Goal: Task Accomplishment & Management: Complete application form

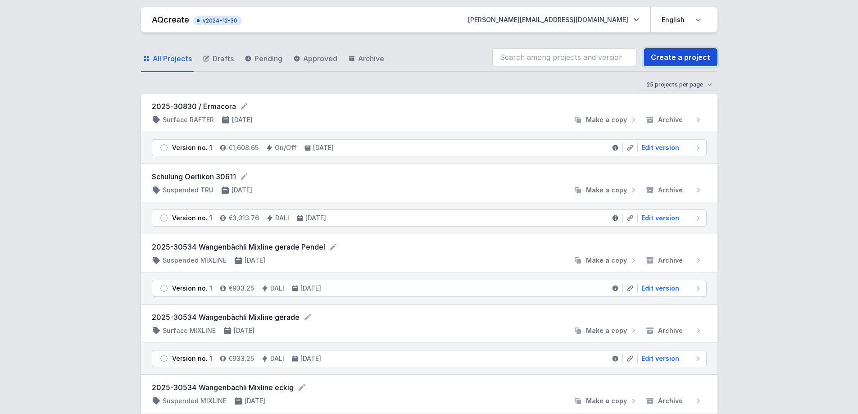
click at [665, 55] on link "Create a project" at bounding box center [681, 57] width 74 height 18
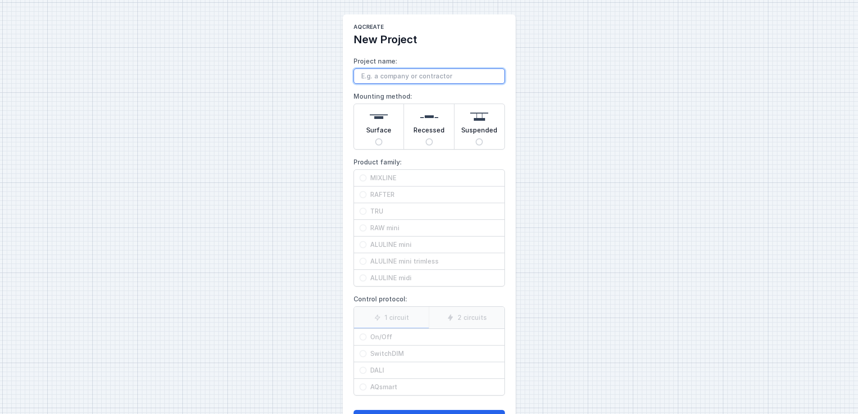
click at [373, 75] on input "Project name:" at bounding box center [429, 75] width 151 height 15
paste input "Cytokinetics, Zug"
type input "Cytokinetics, Zug"
click at [476, 139] on input "Suspended" at bounding box center [479, 141] width 7 height 7
radio input "true"
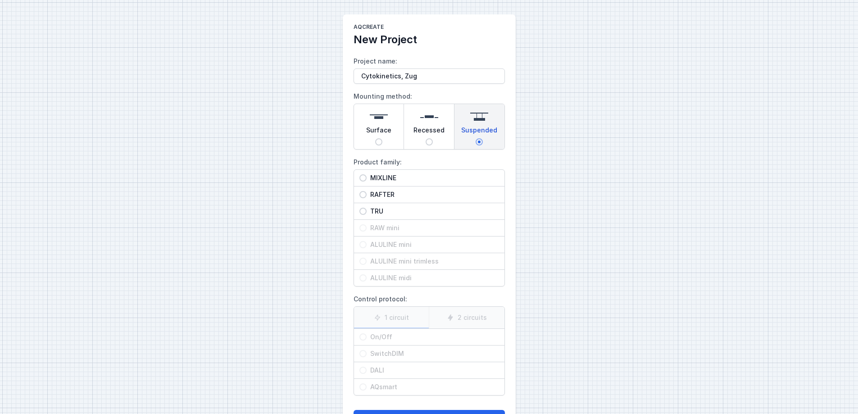
click at [378, 196] on span "RAFTER" at bounding box center [433, 194] width 132 height 9
click at [367, 196] on input "RAFTER" at bounding box center [363, 194] width 7 height 7
radio input "true"
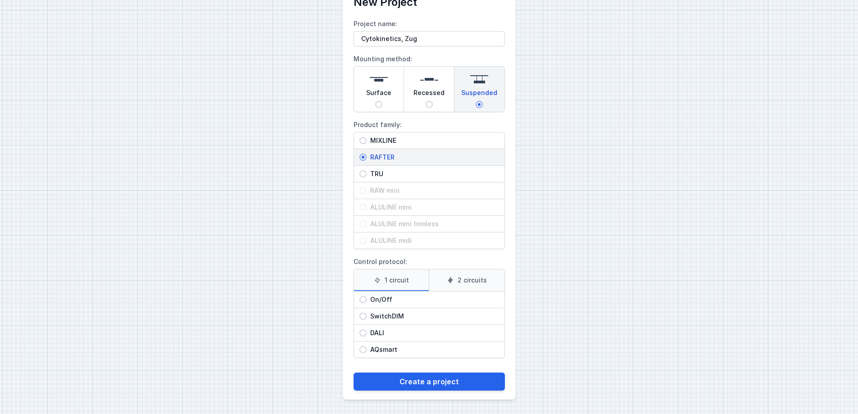
click at [377, 332] on span "DALI" at bounding box center [433, 332] width 132 height 9
click at [367, 332] on input "DALI" at bounding box center [363, 332] width 7 height 7
radio input "true"
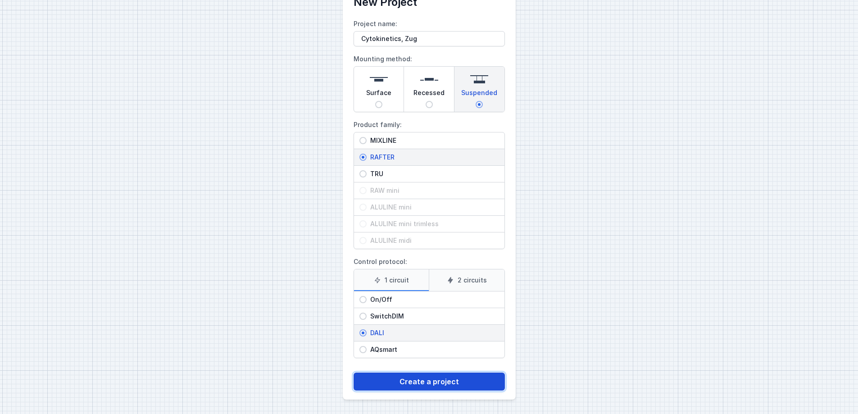
click at [397, 388] on button "Create a project" at bounding box center [429, 382] width 151 height 18
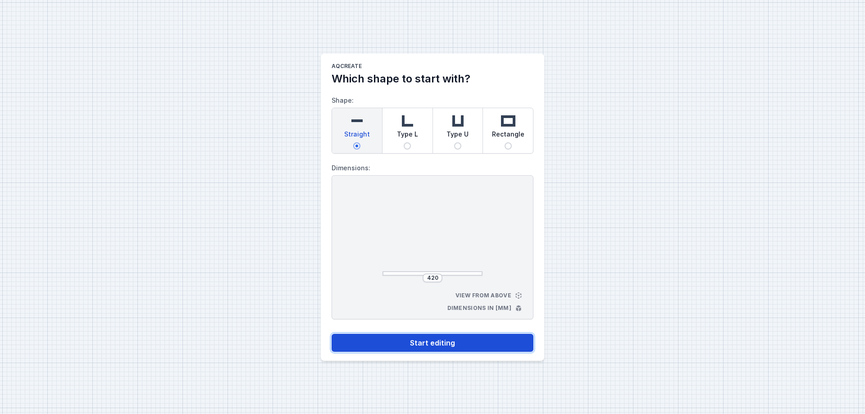
click at [437, 344] on button "Start editing" at bounding box center [433, 343] width 202 height 18
select select "M"
select select "3000"
select select "4"
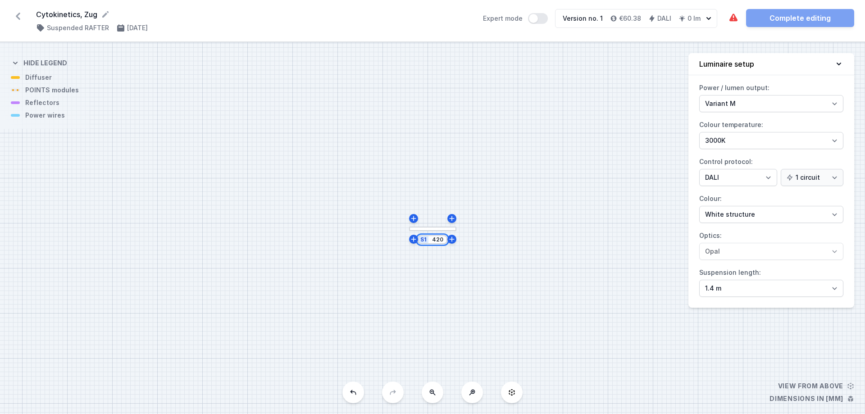
click at [437, 241] on input "420" at bounding box center [437, 239] width 14 height 7
type input "522"
type input "597"
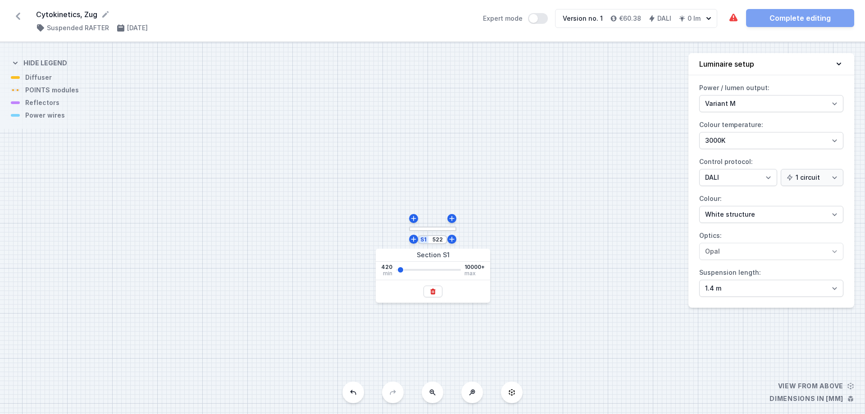
type input "597"
type input "671"
type input "1046"
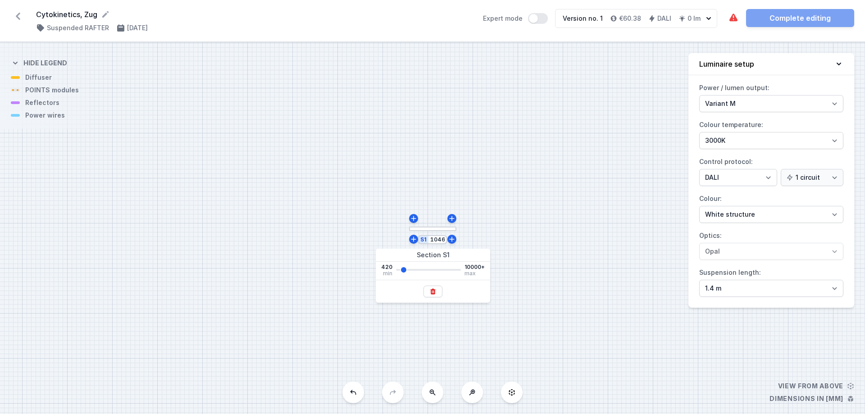
type input "1794"
type input "2019"
type input "2468"
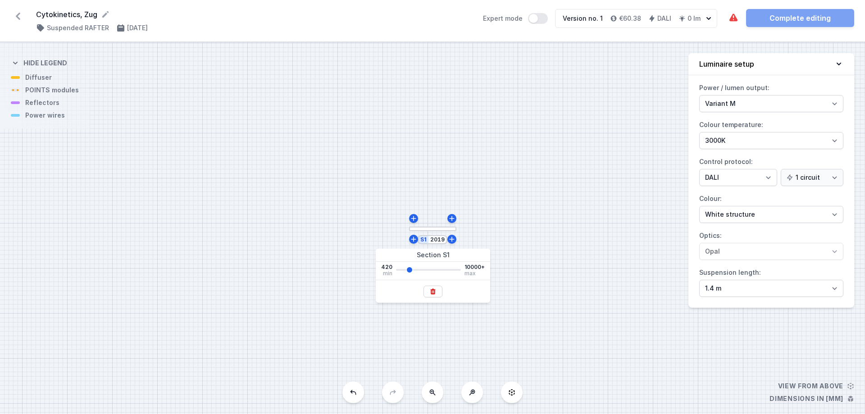
type input "2468"
type input "3066"
type input "3441"
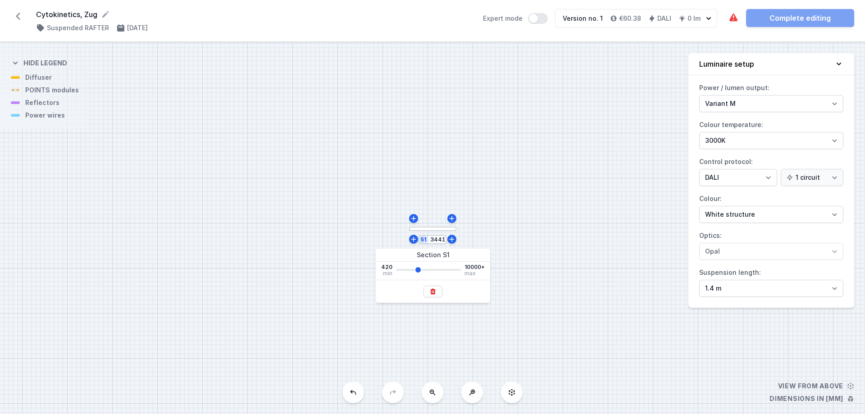
type input "3515"
type input "3965"
type input "4264"
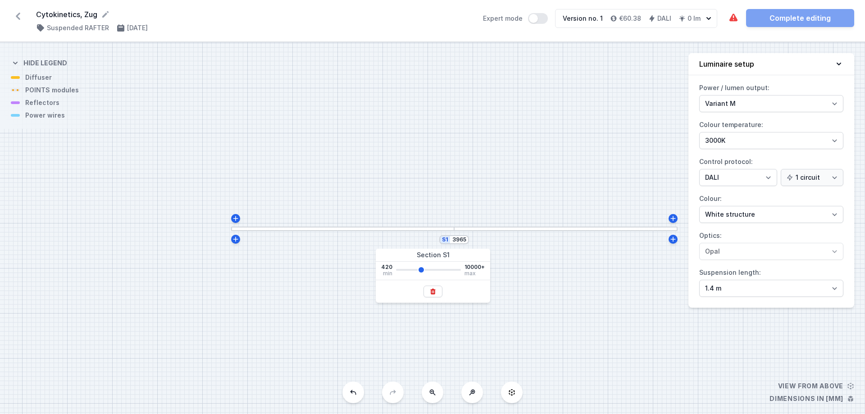
type input "4264"
type input "4638"
type input "4938"
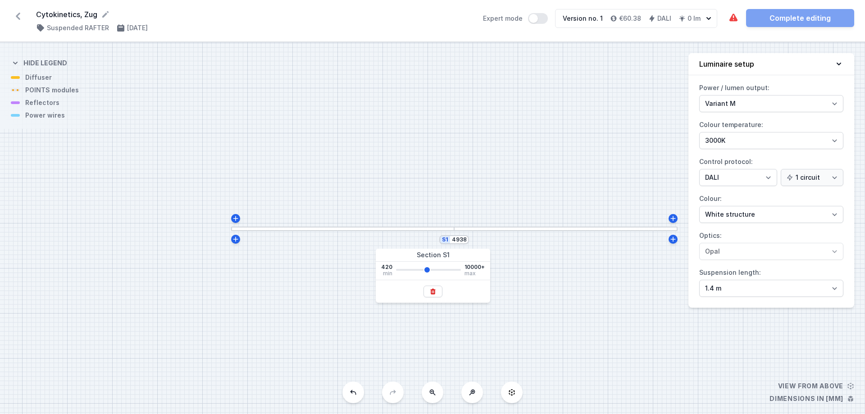
type input "5312"
type input "5461"
type input "5761"
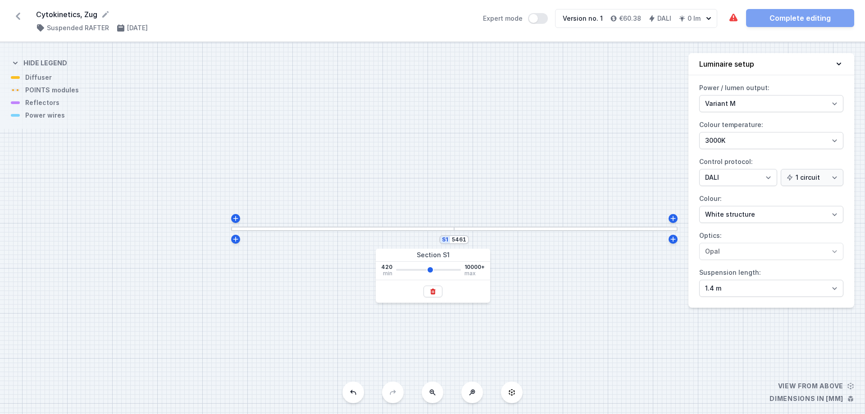
type input "5761"
type input "5910"
type input "6060"
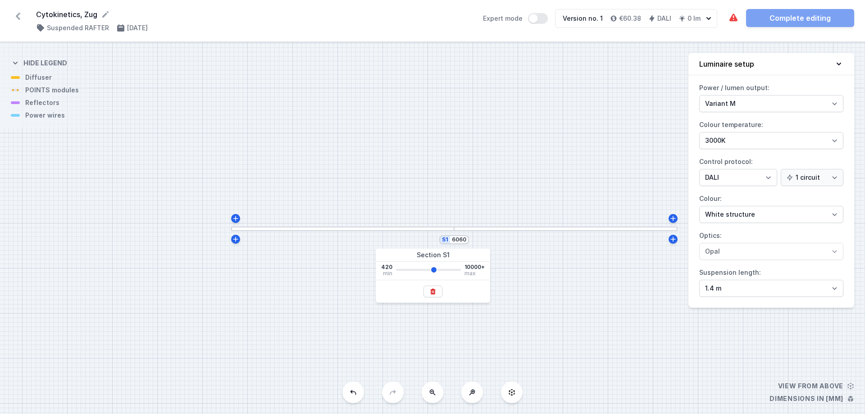
type input "6360"
type input "6509"
type input "6584"
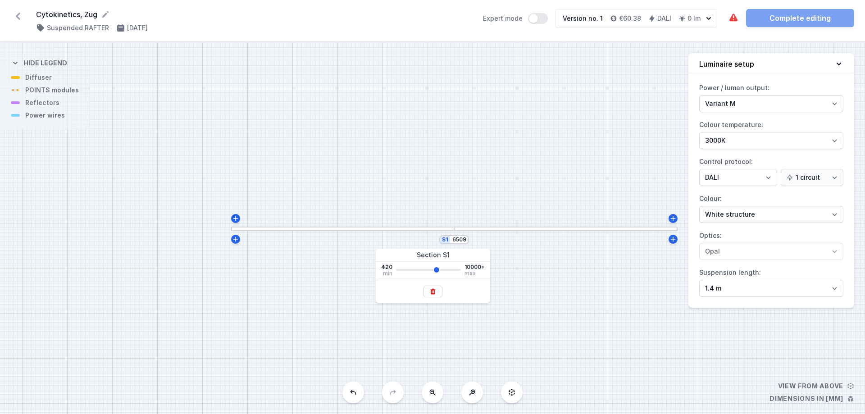
type input "6584"
type input "6659"
type input "6734"
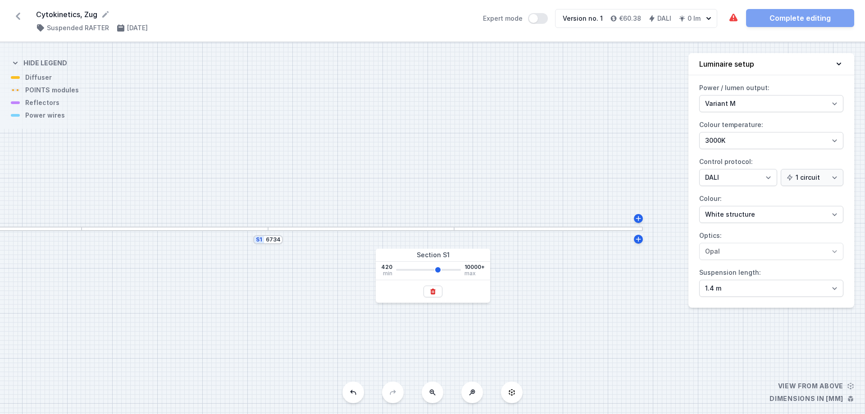
type input "6809"
type input "7033"
type input "7108"
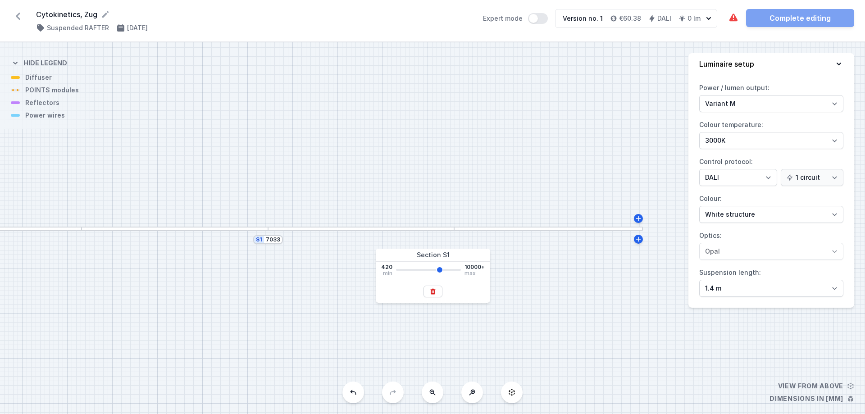
type input "7108"
type input "7183"
type input "7258"
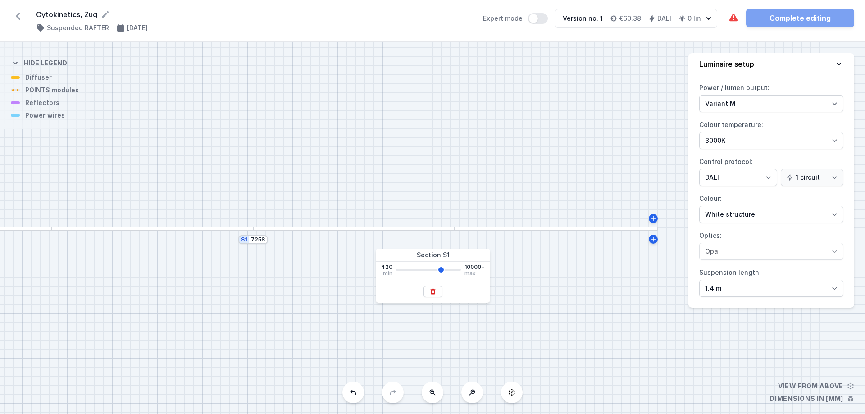
type input "7333"
type input "7407"
type input "7482"
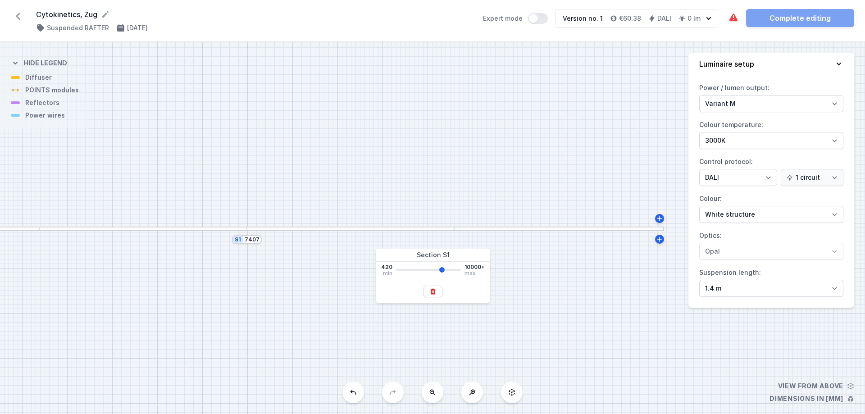
type input "7482"
type input "7557"
type input "7632"
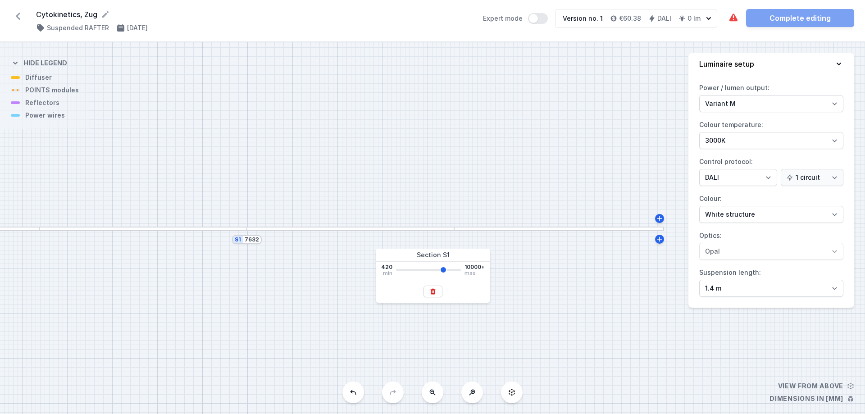
type input "7707"
type input "7782"
type input "7856"
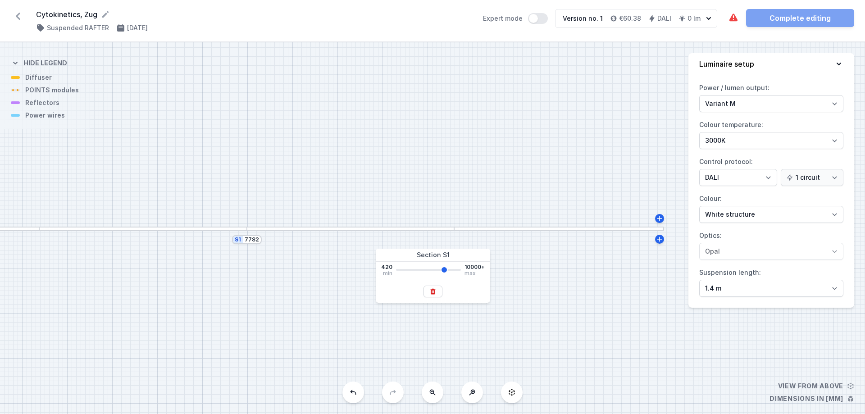
type input "7856"
type input "8006"
type input "8081"
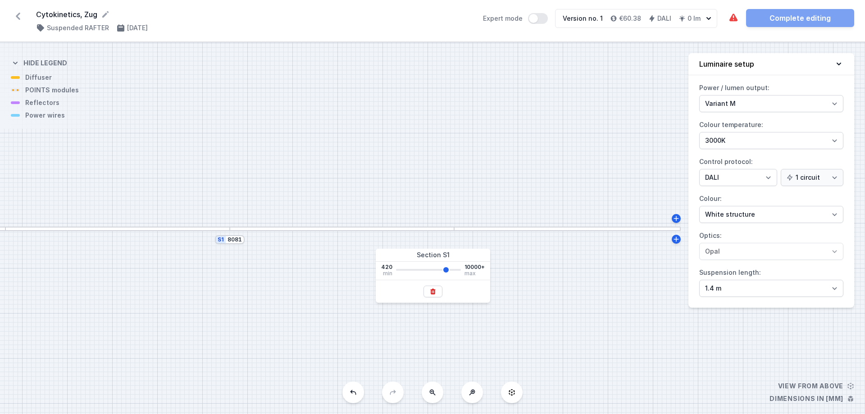
type input "8156"
type input "8231"
type input "8305"
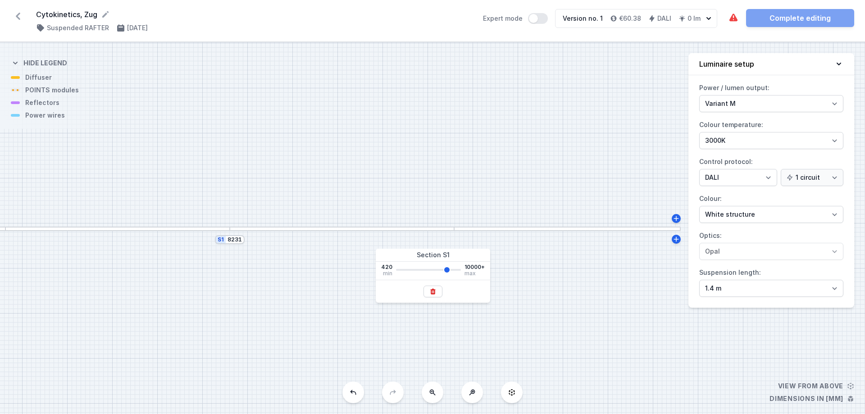
type input "8305"
type input "8380"
type input "8455"
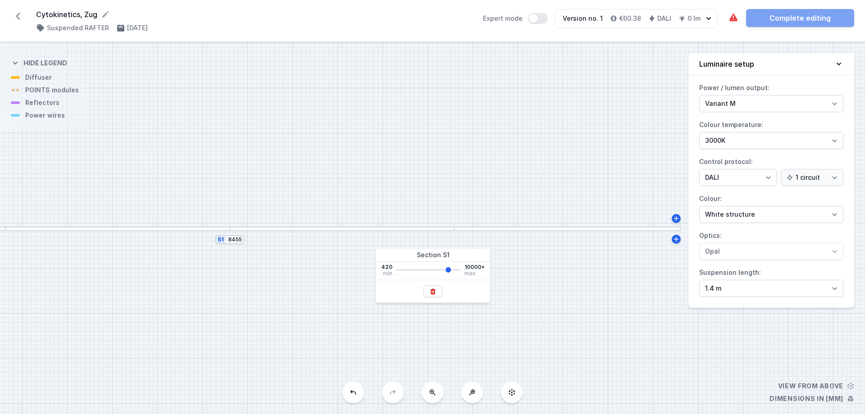
type input "8605"
type input "8680"
type input "8755"
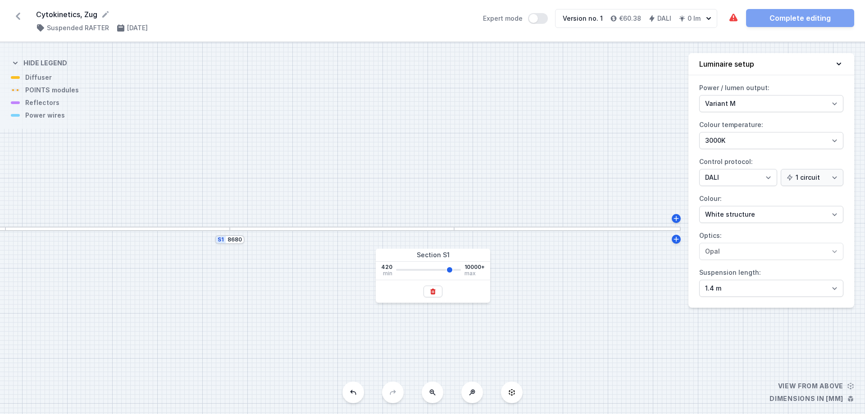
type input "8755"
type input "8829"
type input "8979"
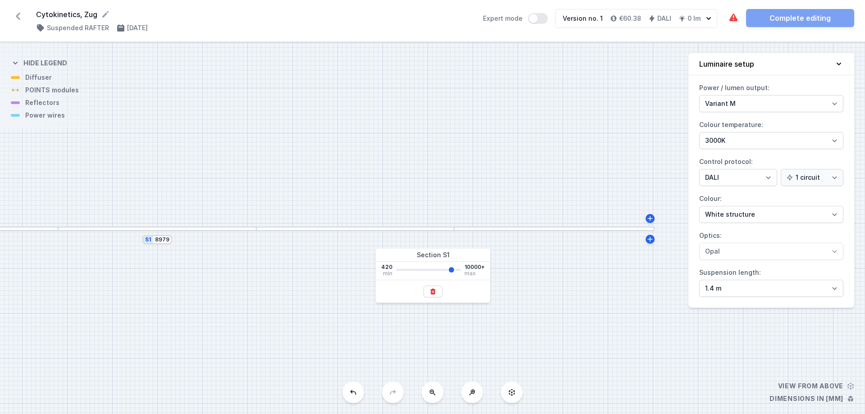
type input "9054"
type input "9204"
type input "9353"
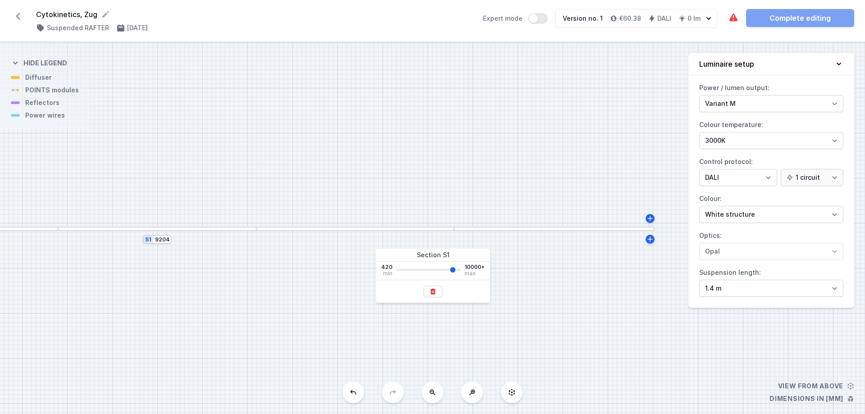
type input "9353"
type input "9428"
type input "9503"
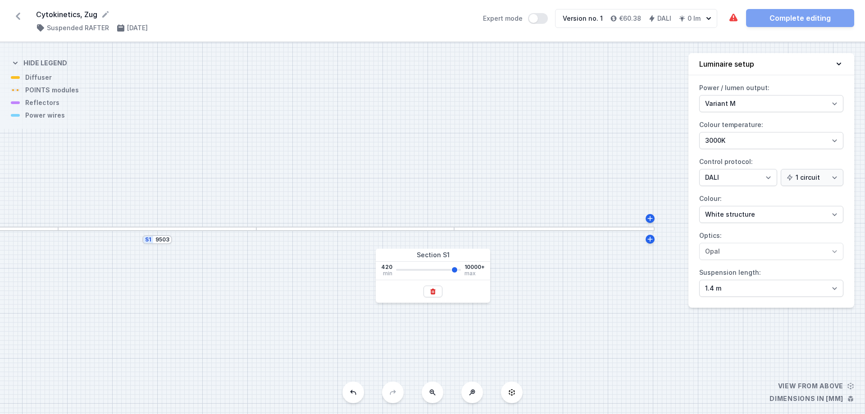
type input "9578"
type input "9653"
type input "9728"
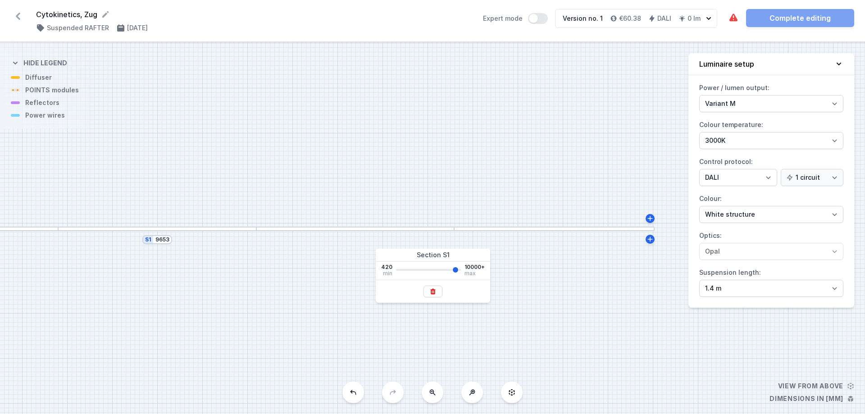
type input "9728"
type input "9802"
type input "9877"
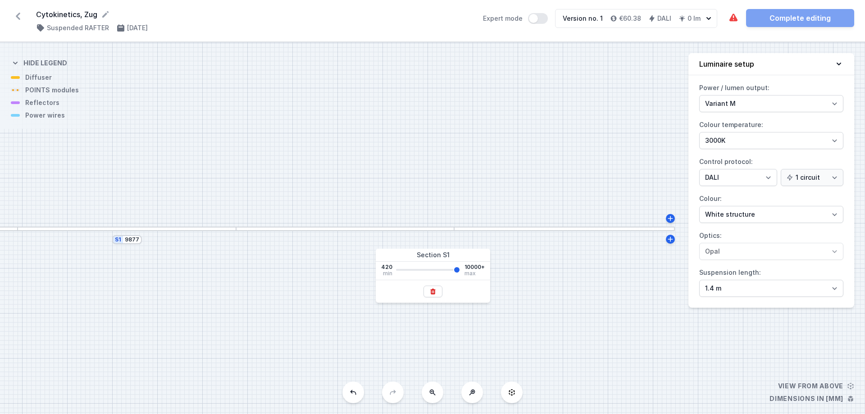
type input "9952"
type input "10000"
drag, startPoint x: 398, startPoint y: 271, endPoint x: 465, endPoint y: 273, distance: 66.7
type input "10000"
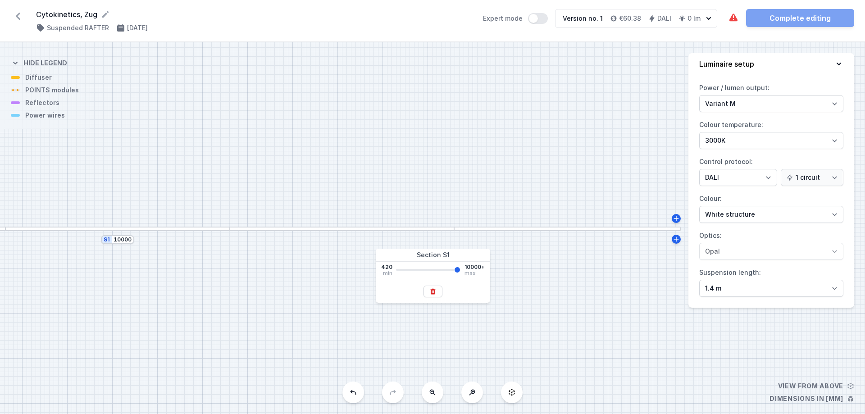
click at [461, 271] on input "range" at bounding box center [428, 270] width 65 height 2
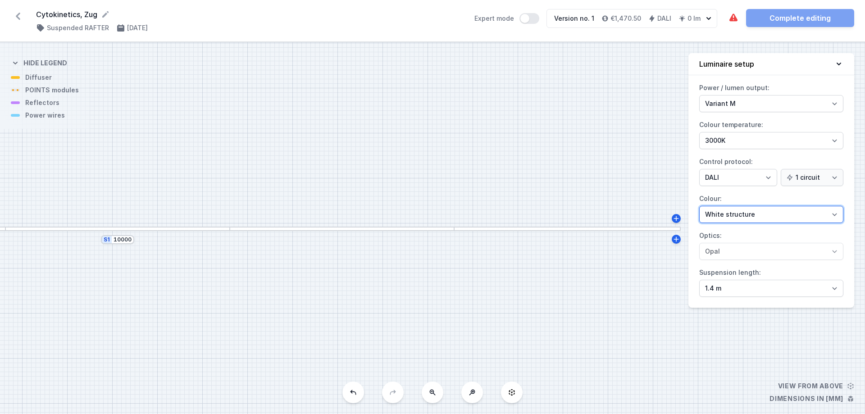
click at [750, 208] on select "White structure Black structure Gold structure Copper Gray Another colour (from…" at bounding box center [771, 214] width 144 height 17
select select "2"
click at [699, 206] on select "White structure Black structure Gold structure Copper Gray Another colour (from…" at bounding box center [771, 214] width 144 height 17
click at [109, 243] on div "S1 10000" at bounding box center [117, 239] width 33 height 9
click at [119, 231] on div "S1 10000" at bounding box center [432, 228] width 865 height 372
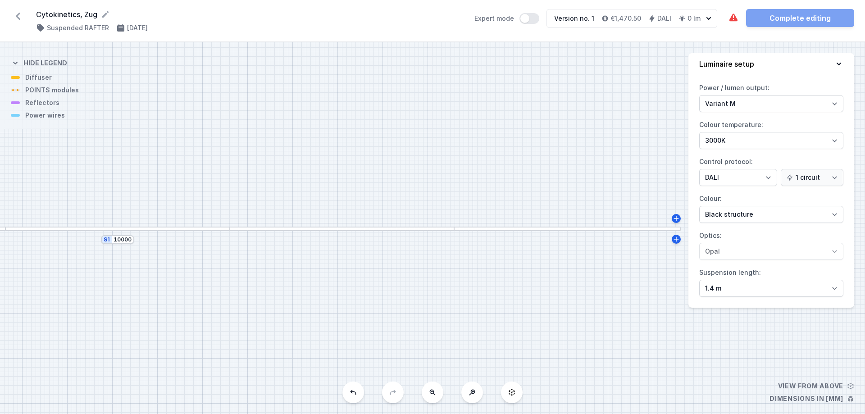
click at [119, 231] on div "S1 10000" at bounding box center [432, 228] width 865 height 372
click at [676, 238] on icon at bounding box center [676, 239] width 5 height 5
click at [349, 391] on button at bounding box center [353, 393] width 22 height 22
type input "10000"
select select "1"
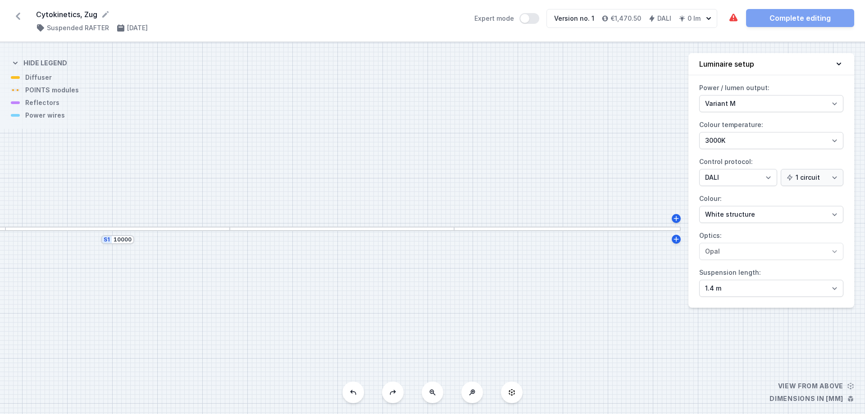
click at [244, 233] on div "S1 10000" at bounding box center [432, 228] width 865 height 372
drag, startPoint x: 347, startPoint y: 282, endPoint x: 354, endPoint y: 284, distance: 7.6
click at [348, 282] on div "S1 10000" at bounding box center [432, 228] width 865 height 372
click at [431, 392] on icon at bounding box center [432, 392] width 7 height 7
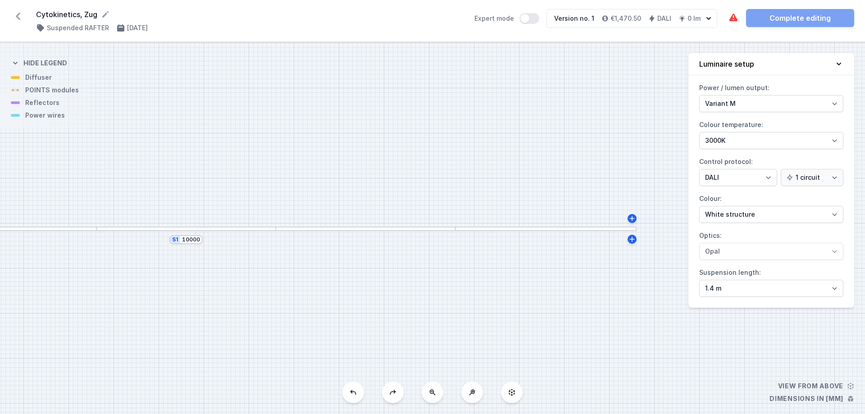
click at [431, 392] on icon at bounding box center [432, 392] width 7 height 7
click at [431, 392] on div "S1 10000" at bounding box center [432, 228] width 865 height 372
click at [257, 239] on input "10000" at bounding box center [258, 239] width 18 height 7
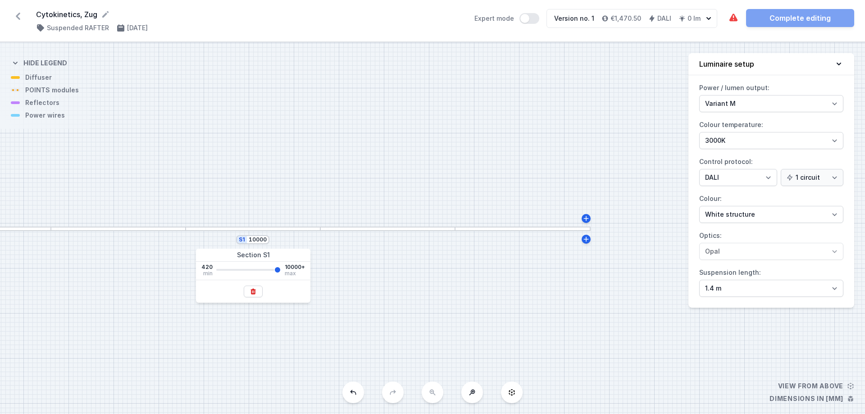
click at [240, 240] on div "S1 10000" at bounding box center [252, 239] width 33 height 9
click at [242, 244] on div "S1 10000" at bounding box center [432, 228] width 865 height 372
click at [242, 241] on div "S1 10000" at bounding box center [252, 239] width 33 height 9
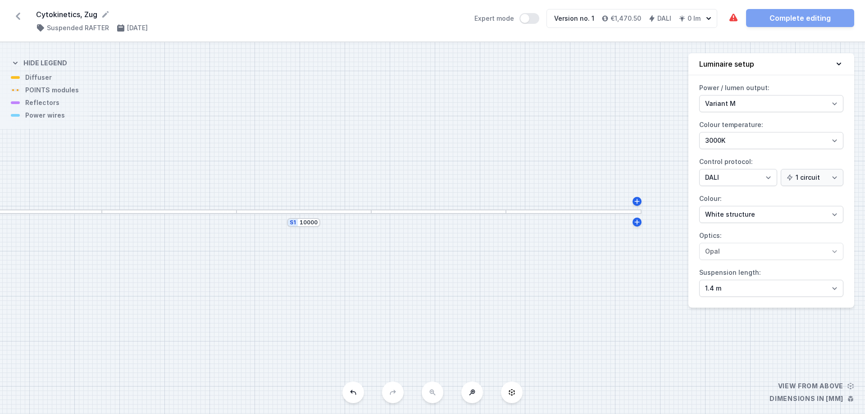
drag, startPoint x: 338, startPoint y: 341, endPoint x: 383, endPoint y: 325, distance: 48.3
click at [383, 325] on div "S1 10000" at bounding box center [432, 228] width 865 height 372
click at [288, 225] on div "S1 10000" at bounding box center [298, 222] width 33 height 9
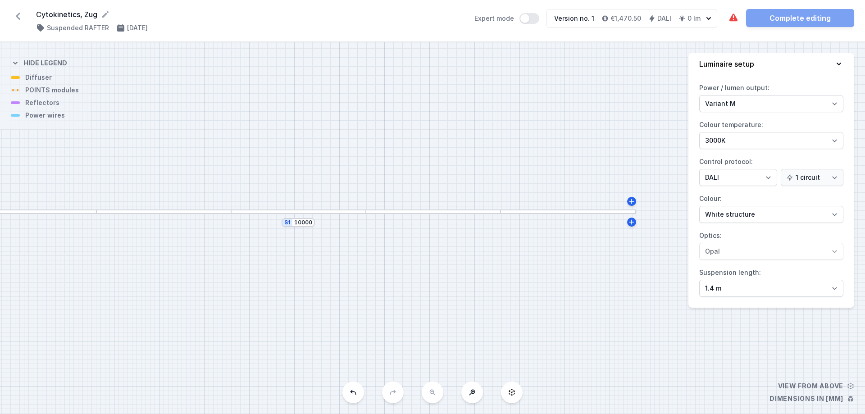
click at [287, 214] on div at bounding box center [298, 212] width 135 height 5
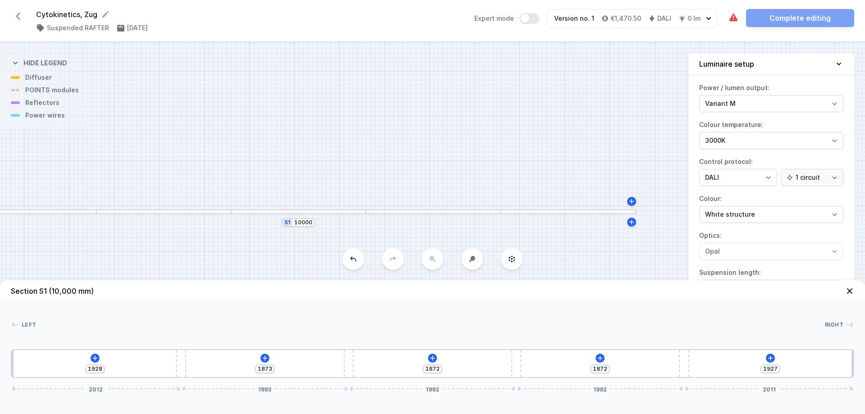
click at [287, 214] on div at bounding box center [298, 212] width 135 height 5
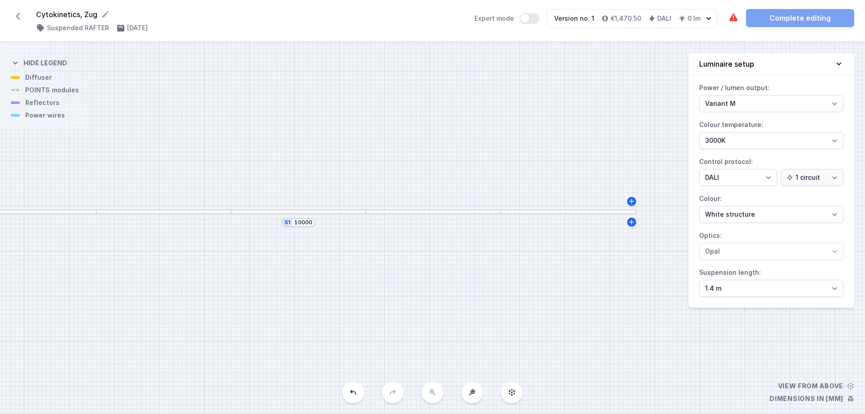
click at [287, 214] on div at bounding box center [298, 212] width 135 height 5
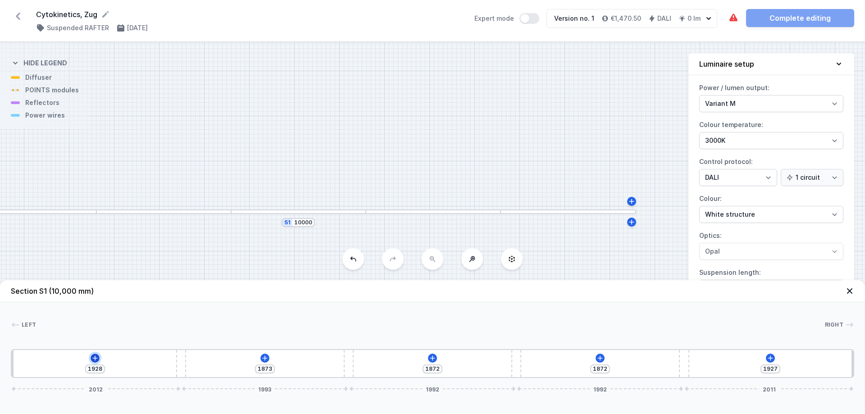
click at [94, 357] on icon at bounding box center [94, 358] width 7 height 7
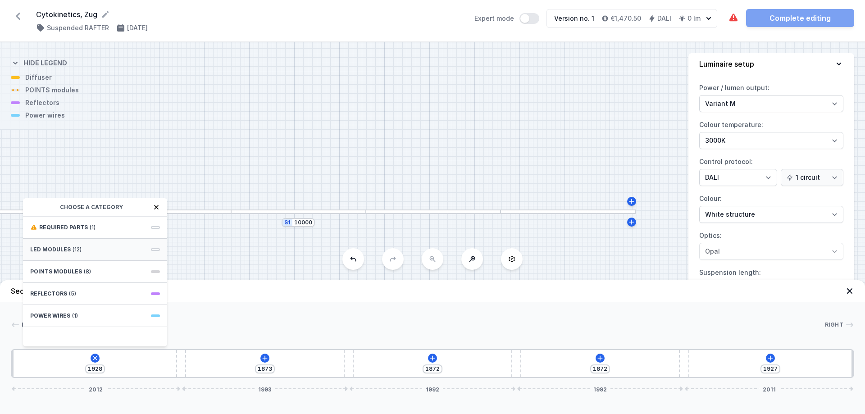
click at [56, 251] on span "LED modules" at bounding box center [50, 249] width 41 height 7
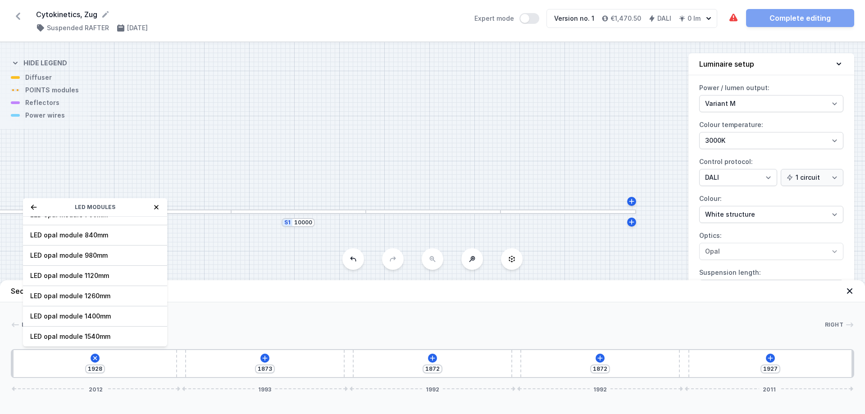
scroll to position [114, 0]
click at [61, 333] on span "LED opal module 1680mm" at bounding box center [95, 336] width 130 height 9
type input "260"
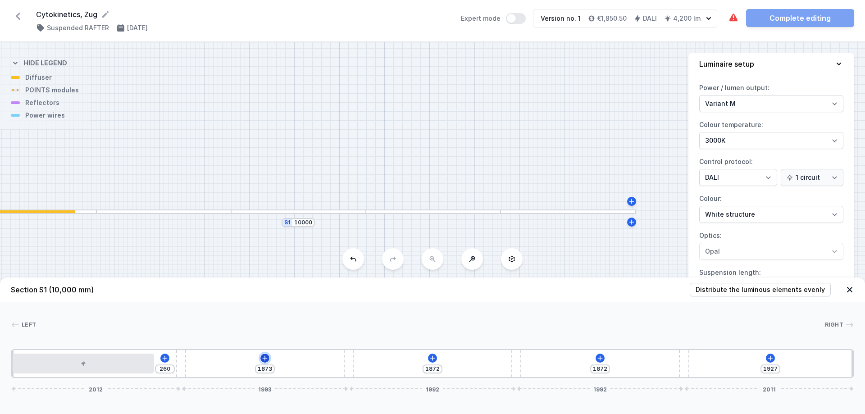
click at [265, 357] on icon at bounding box center [264, 358] width 7 height 7
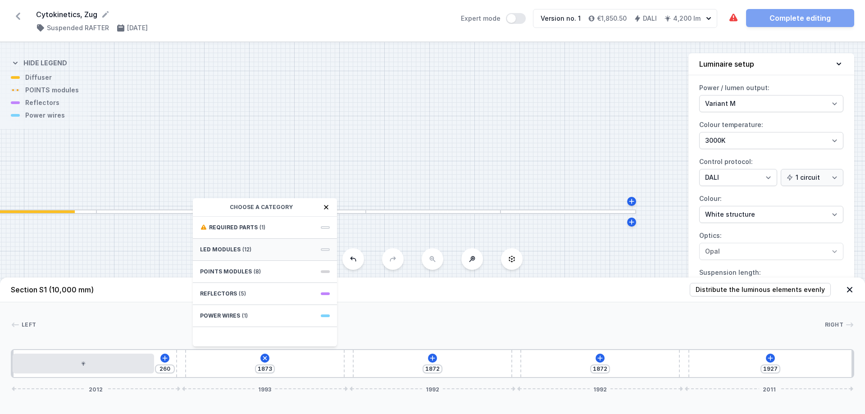
click at [309, 246] on div "LED modules (12)" at bounding box center [265, 250] width 144 height 22
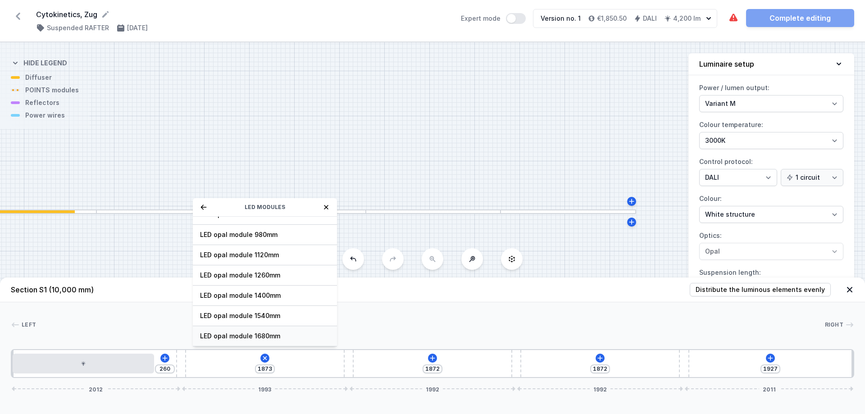
click at [259, 334] on span "LED opal module 1680mm" at bounding box center [265, 336] width 130 height 9
type input "252"
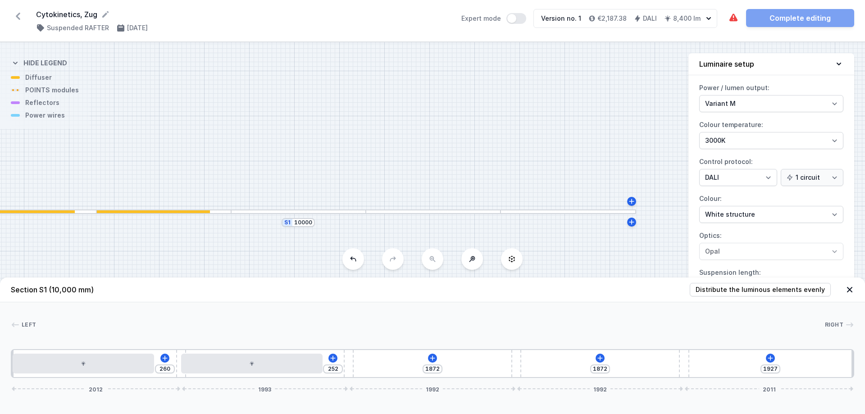
click at [429, 354] on div "260 252 1872 1872 1927 2012 1993 1992 1992 2011" at bounding box center [433, 363] width 844 height 29
click at [432, 357] on icon at bounding box center [432, 358] width 7 height 7
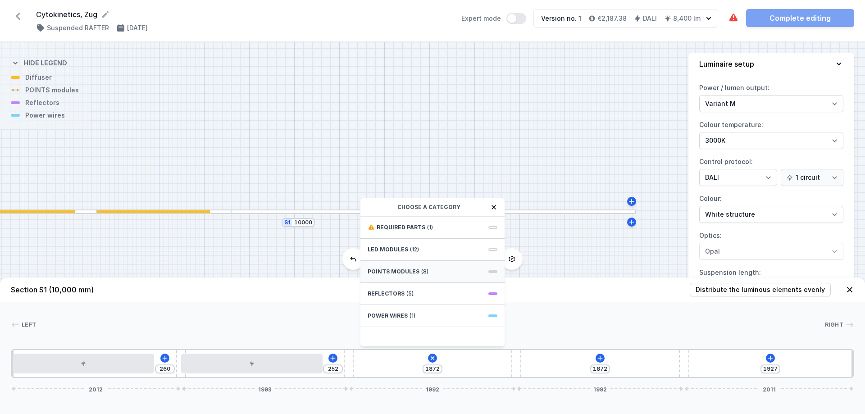
click at [426, 269] on div "POINTS modules (8)" at bounding box center [432, 272] width 144 height 22
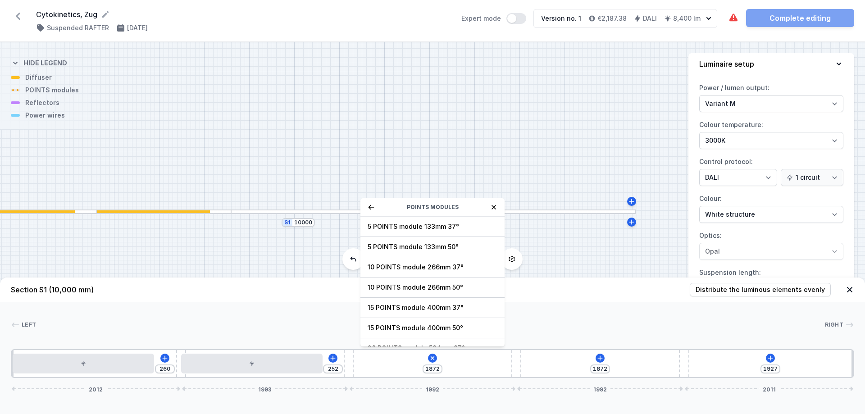
click at [369, 207] on icon at bounding box center [372, 207] width 6 height 5
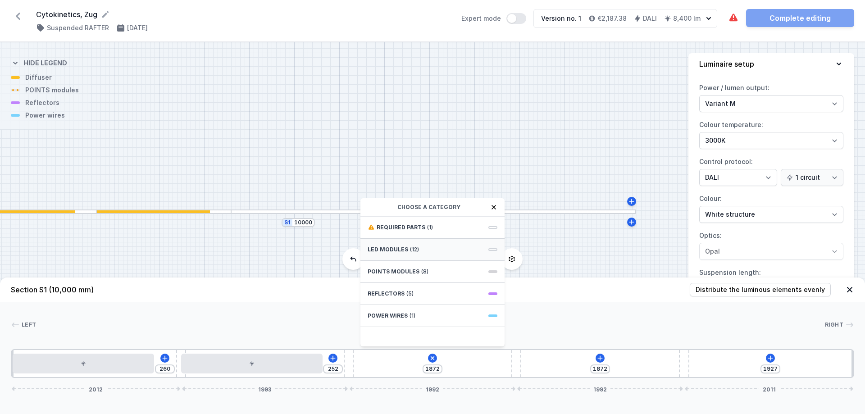
click at [405, 255] on div "LED modules (12)" at bounding box center [432, 250] width 144 height 22
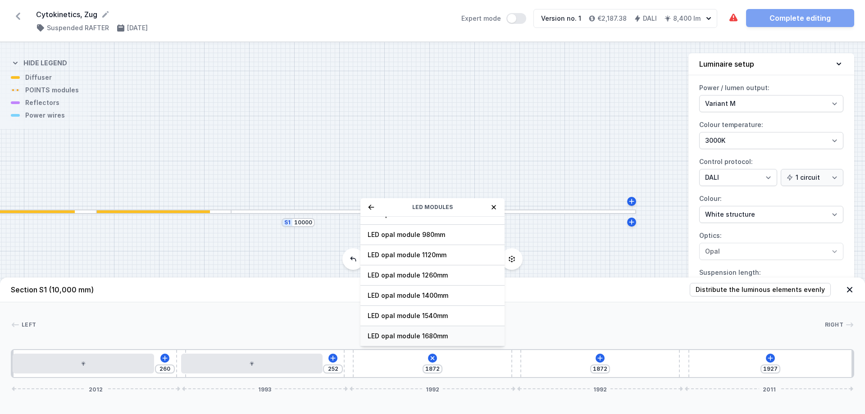
click at [410, 337] on span "LED opal module 1680mm" at bounding box center [433, 336] width 130 height 9
type input "251"
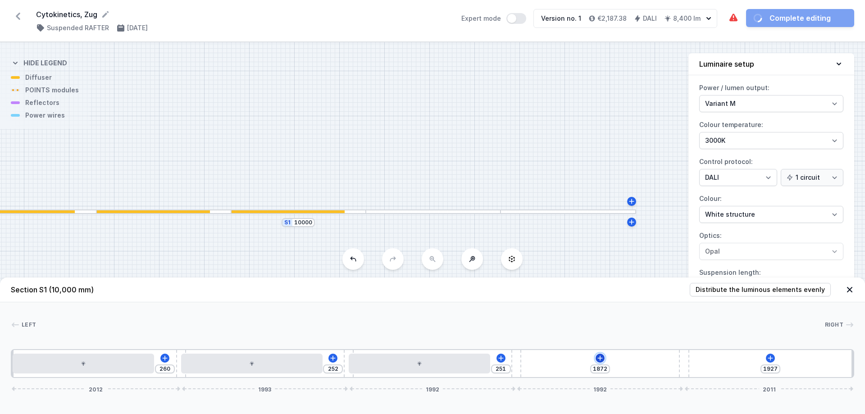
click at [599, 360] on icon at bounding box center [600, 358] width 7 height 7
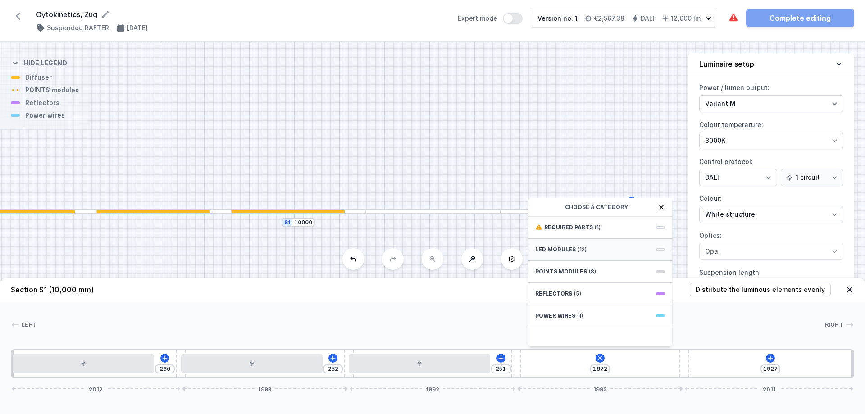
click at [573, 249] on span "LED modules" at bounding box center [555, 249] width 41 height 7
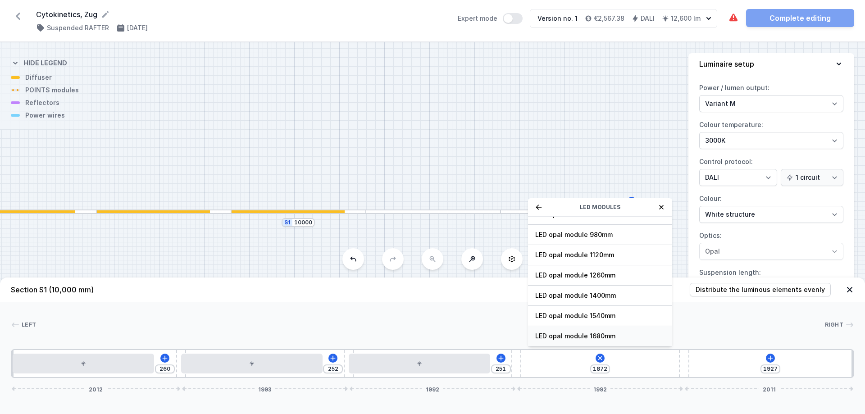
click at [574, 334] on span "LED opal module 1680mm" at bounding box center [600, 336] width 130 height 9
type input "251"
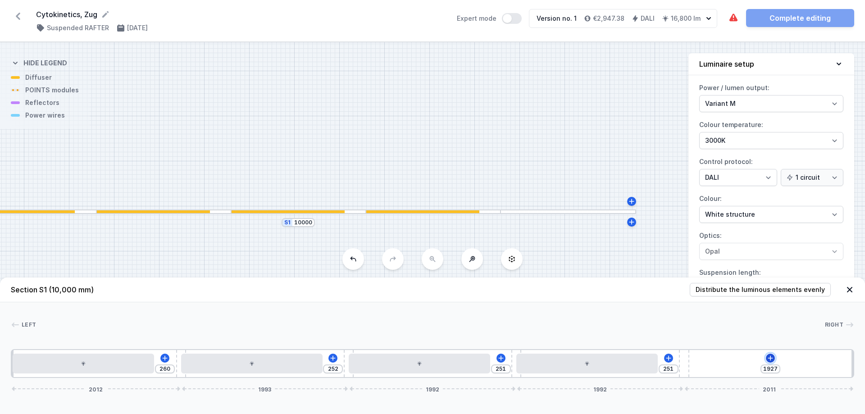
click at [772, 357] on icon at bounding box center [770, 358] width 7 height 7
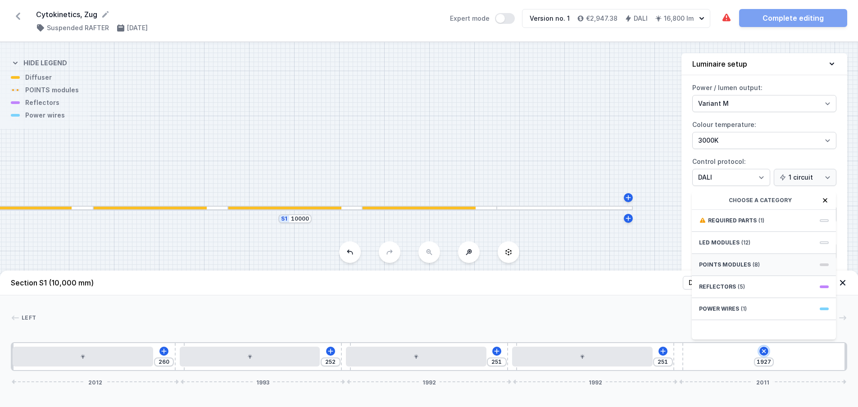
scroll to position [7, 0]
click at [733, 241] on span "LED modules" at bounding box center [719, 242] width 41 height 7
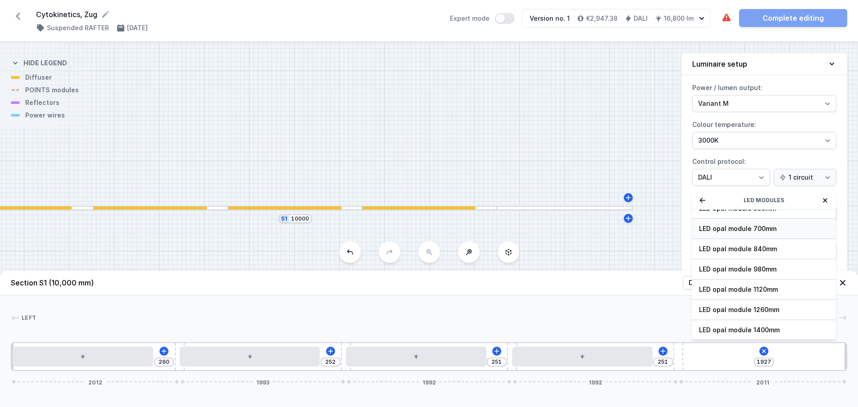
scroll to position [114, 0]
click at [739, 328] on span "LED opal module 1680mm" at bounding box center [764, 329] width 130 height 9
type input "306"
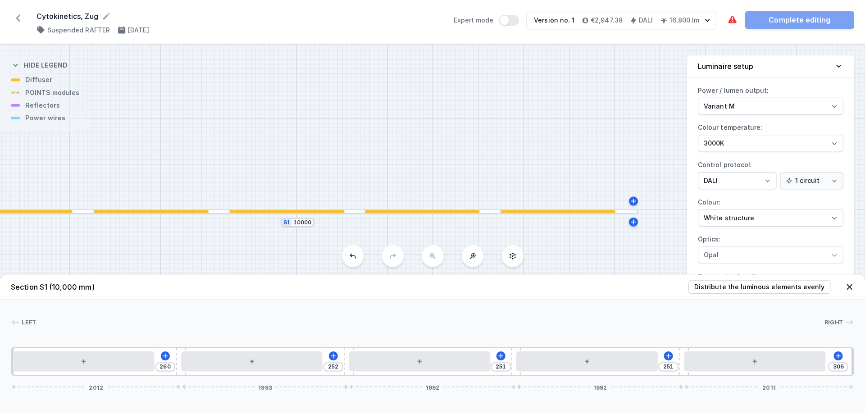
scroll to position [0, 0]
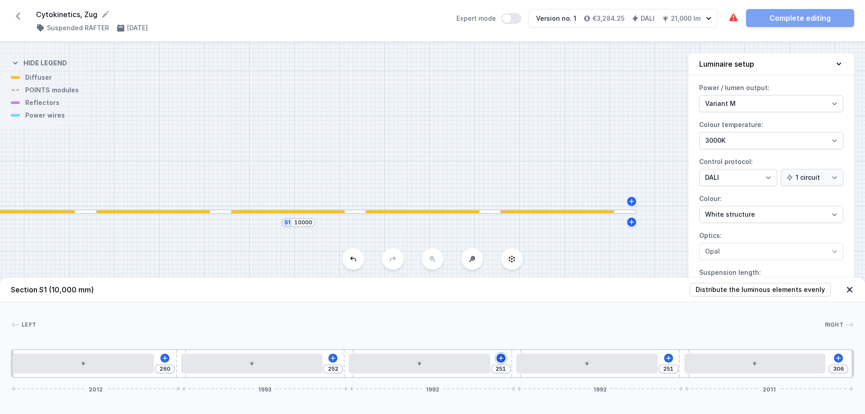
click at [500, 359] on icon at bounding box center [500, 358] width 7 height 7
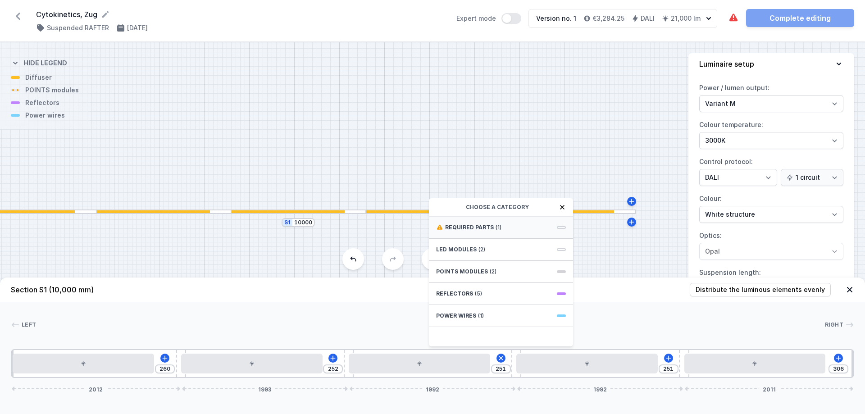
click at [469, 227] on span "Required parts" at bounding box center [469, 227] width 49 height 7
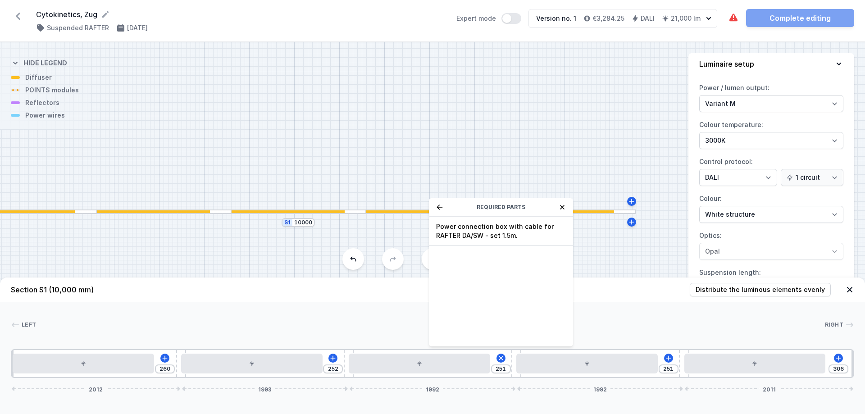
click at [469, 227] on span "Power connection box with cable for RAFTER DA/SW - set 1.5m." at bounding box center [501, 231] width 130 height 18
type input "231"
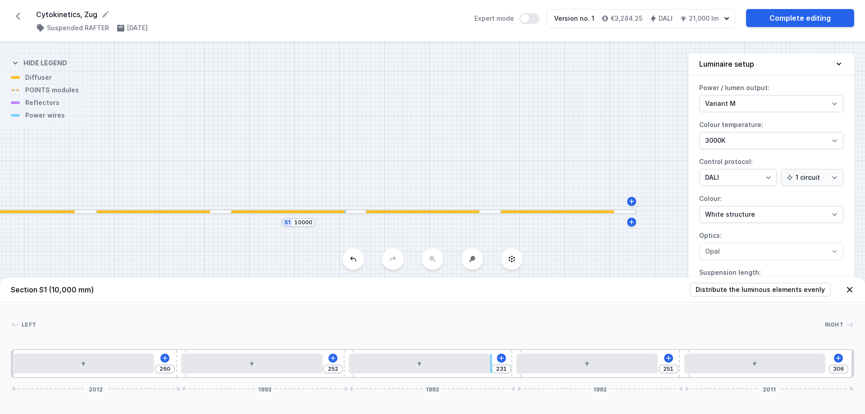
click at [64, 214] on div at bounding box center [28, 212] width 136 height 5
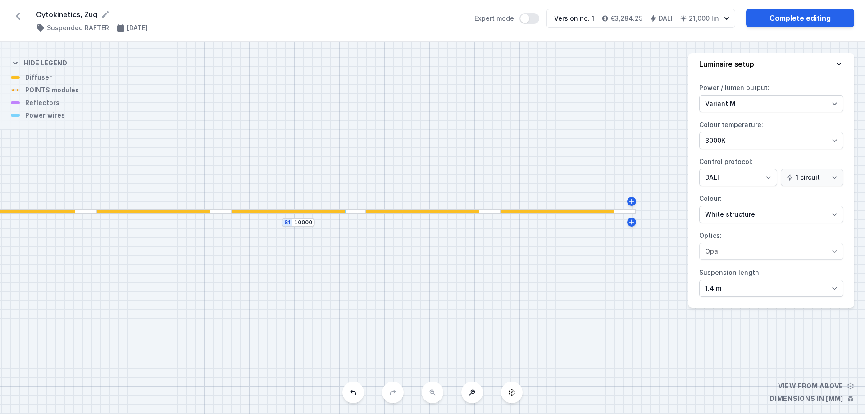
click at [64, 210] on div at bounding box center [17, 211] width 114 height 3
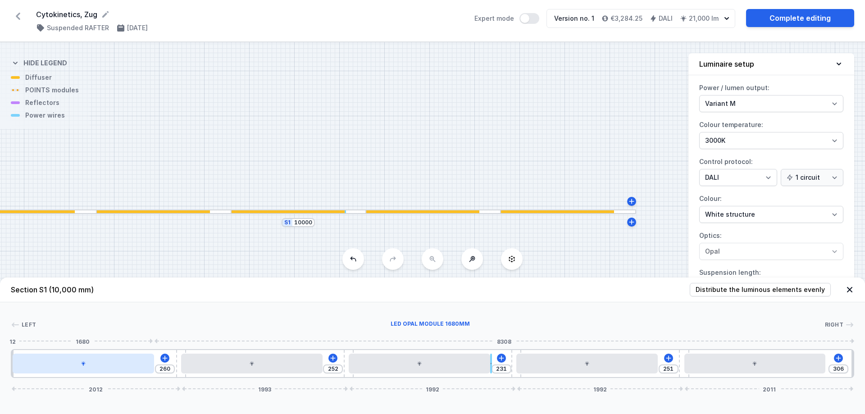
click at [99, 365] on div at bounding box center [83, 364] width 141 height 20
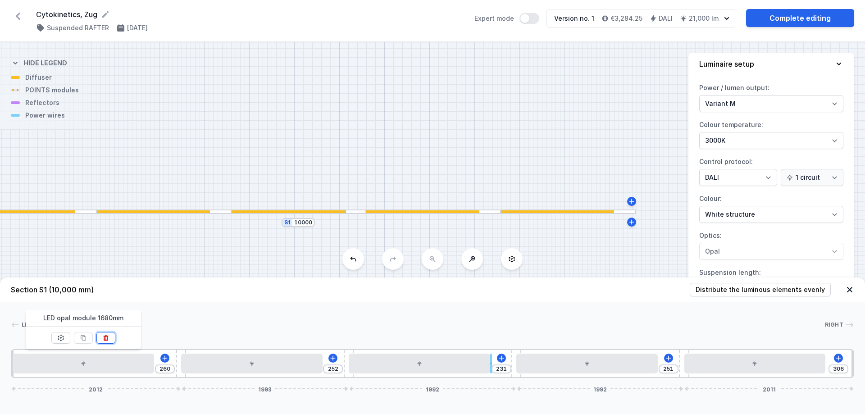
click at [101, 338] on button at bounding box center [105, 338] width 19 height 12
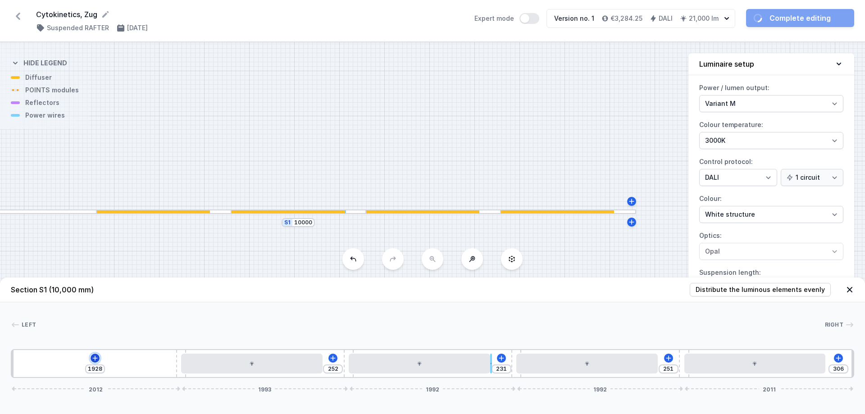
click at [92, 357] on icon at bounding box center [94, 358] width 7 height 7
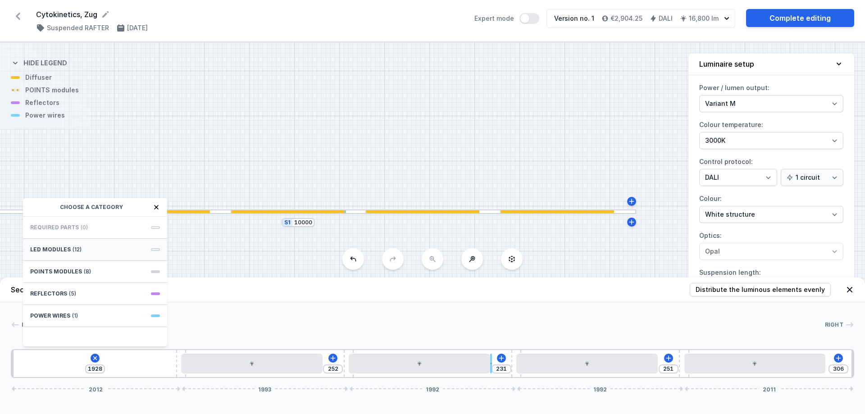
click at [93, 255] on div "LED modules (12)" at bounding box center [95, 250] width 144 height 22
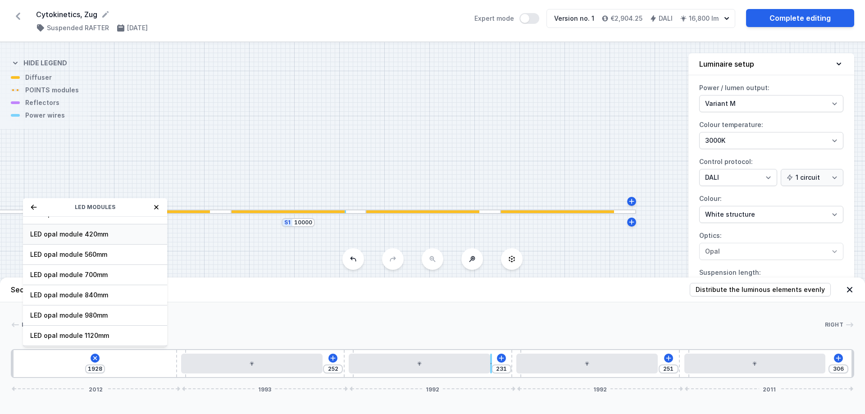
scroll to position [114, 0]
click at [109, 275] on span "LED opal module 1260mm" at bounding box center [95, 275] width 130 height 9
type input "680"
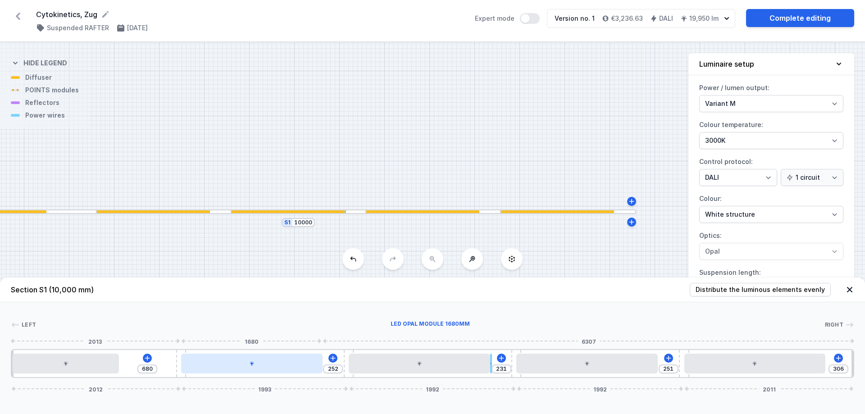
click at [269, 367] on div at bounding box center [251, 364] width 141 height 20
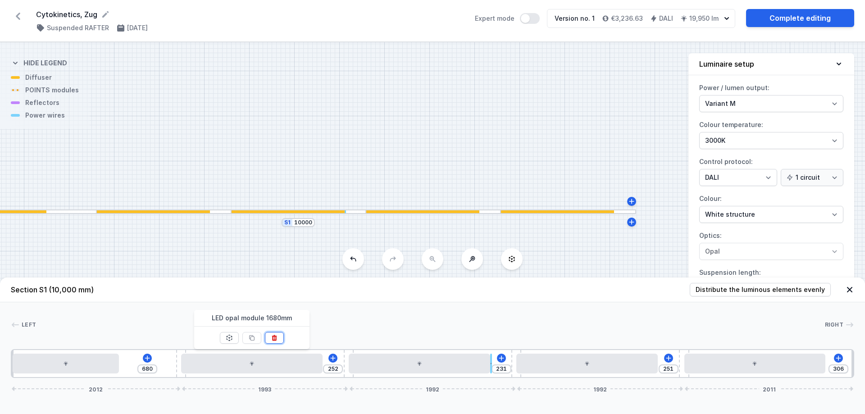
click at [276, 336] on icon at bounding box center [274, 337] width 7 height 7
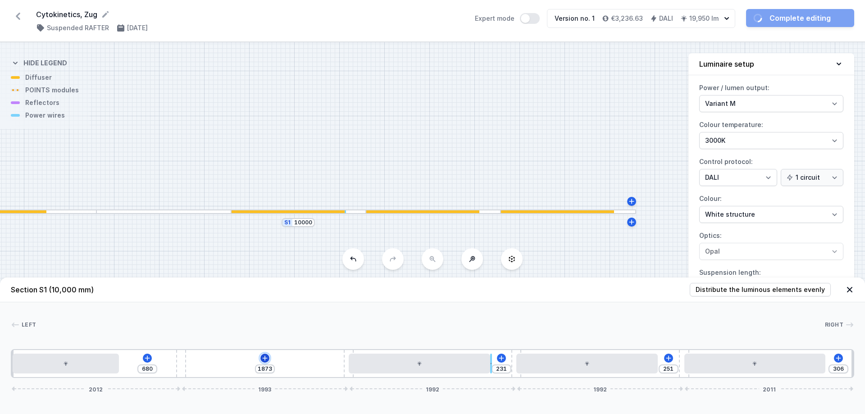
click at [263, 359] on icon at bounding box center [264, 358] width 7 height 7
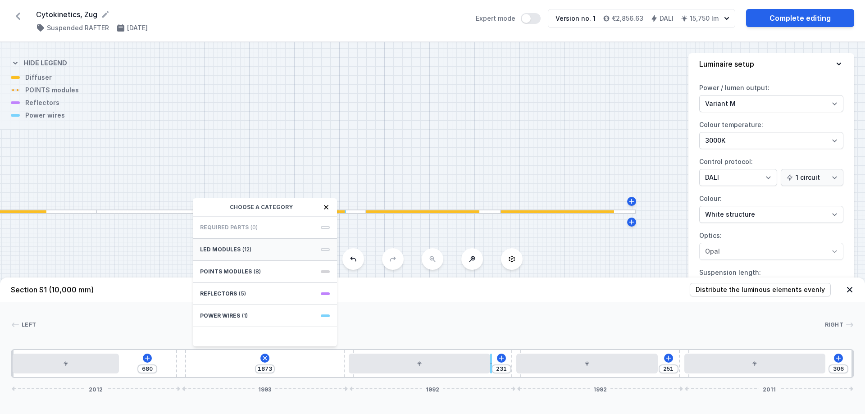
click at [249, 249] on span "(12)" at bounding box center [246, 249] width 9 height 7
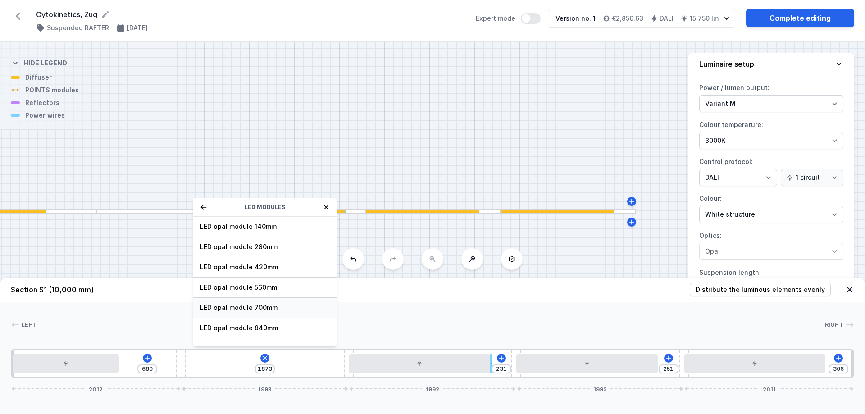
scroll to position [45, 0]
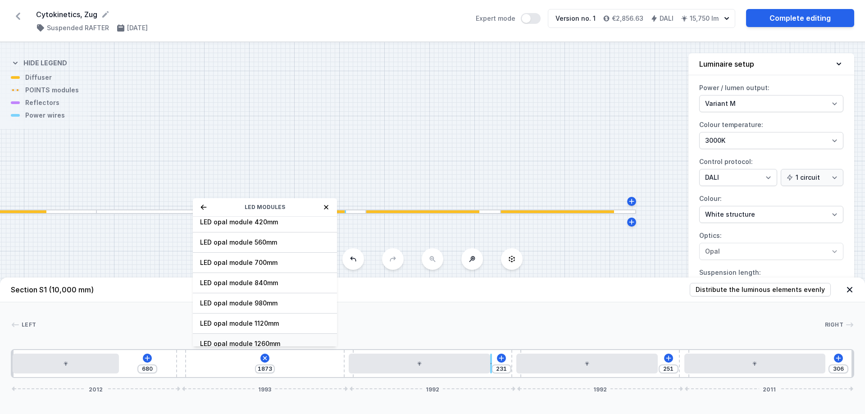
click at [242, 337] on div "LED opal module 1260mm" at bounding box center [265, 344] width 144 height 20
type input "672"
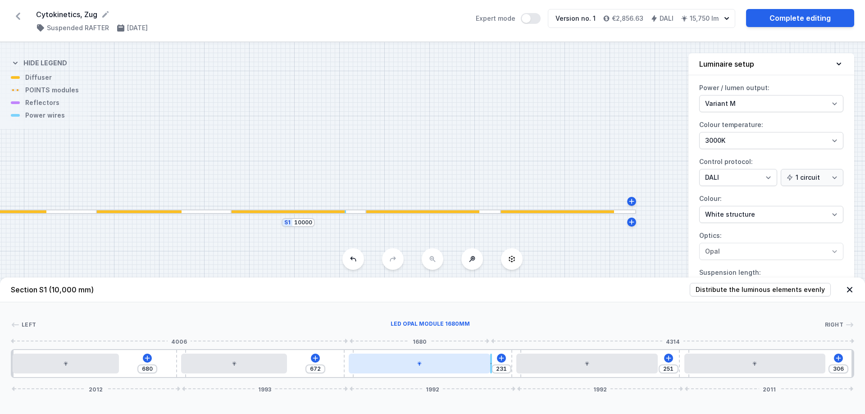
click at [432, 370] on div at bounding box center [419, 364] width 141 height 20
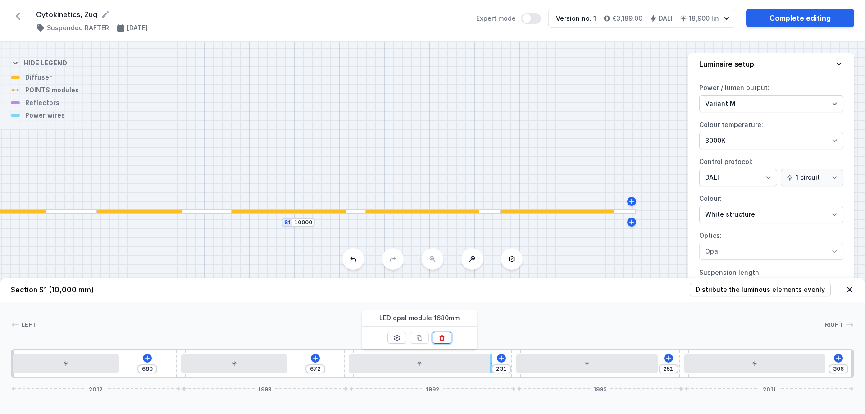
click at [446, 335] on icon at bounding box center [441, 337] width 7 height 7
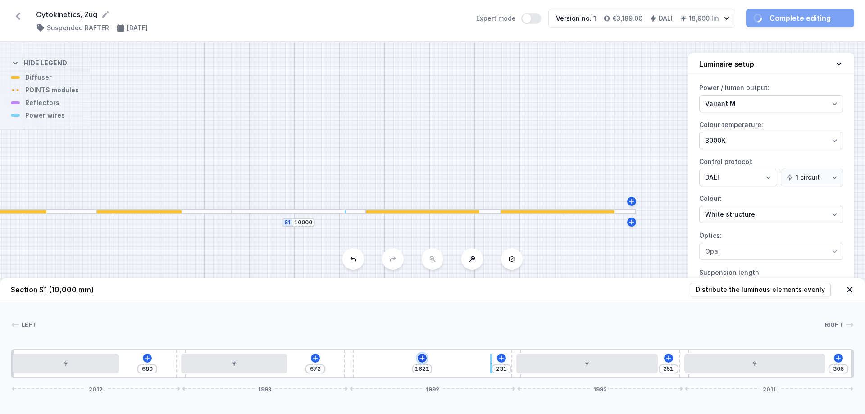
click at [423, 360] on icon at bounding box center [422, 358] width 7 height 7
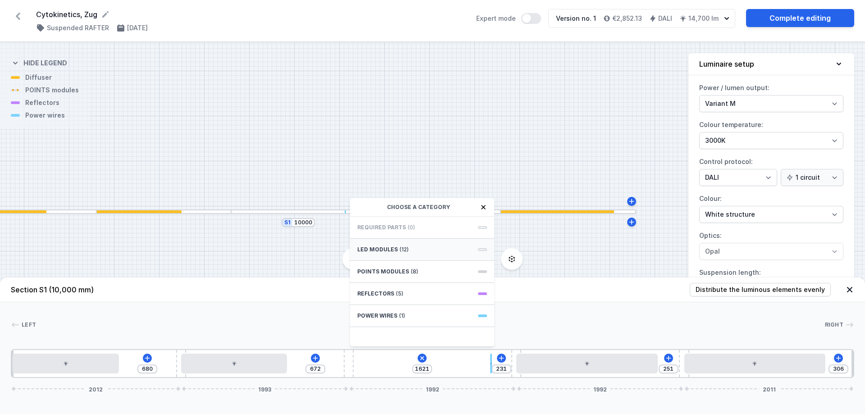
click at [407, 249] on div "LED modules (12)" at bounding box center [422, 250] width 144 height 22
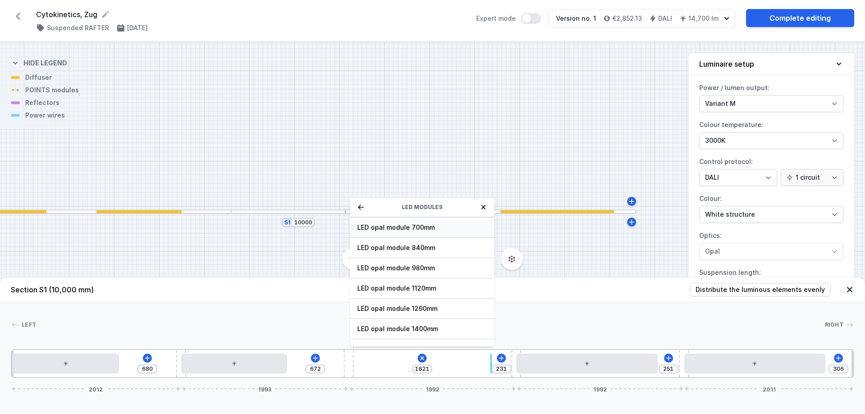
scroll to position [90, 0]
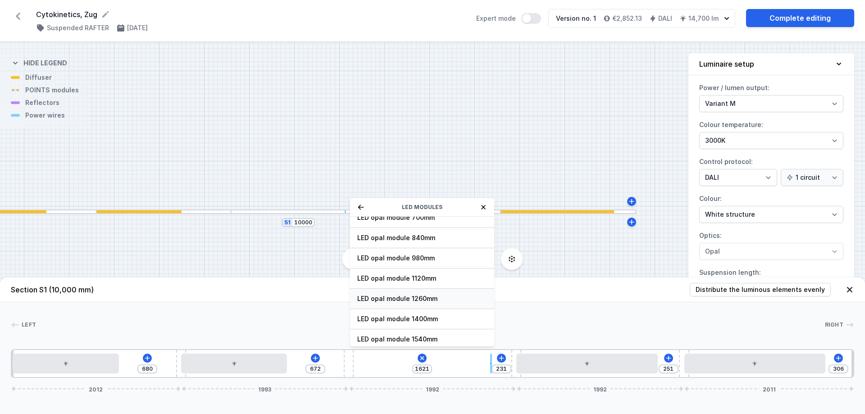
click at [410, 296] on span "LED opal module 1260mm" at bounding box center [422, 298] width 130 height 9
type input "420"
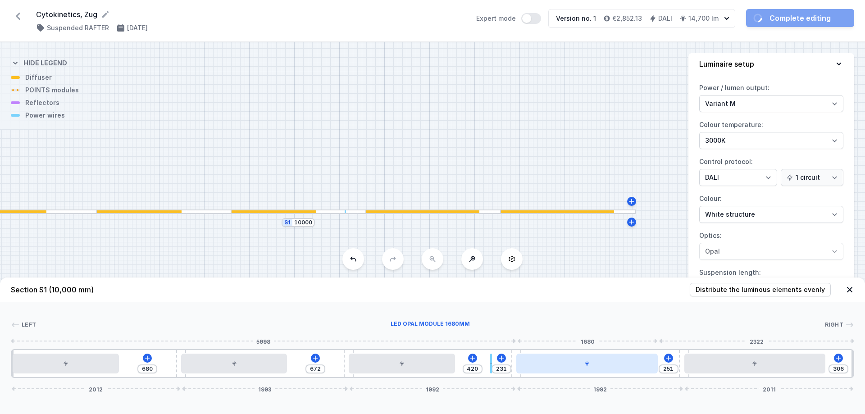
click at [592, 371] on div at bounding box center [586, 364] width 141 height 20
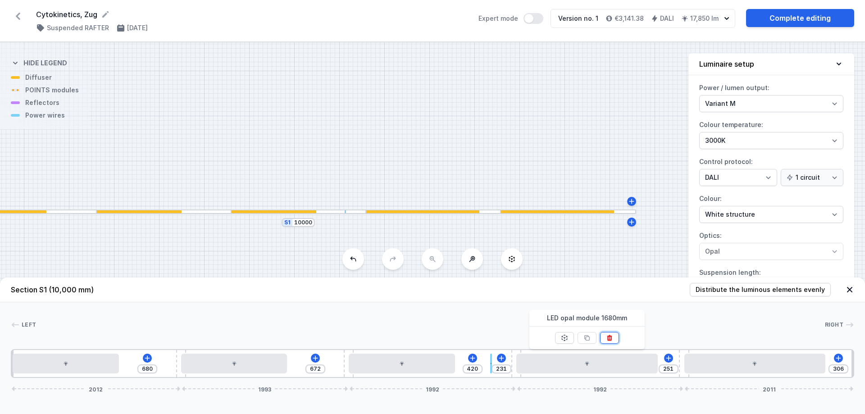
click at [609, 338] on icon at bounding box center [609, 337] width 7 height 7
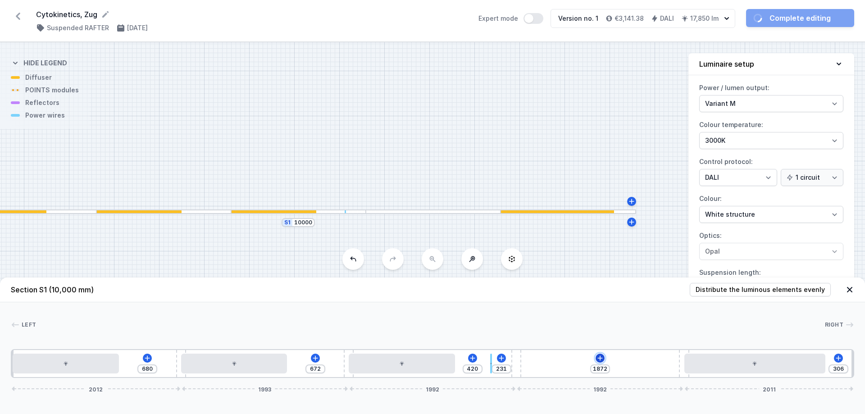
click at [597, 362] on button at bounding box center [600, 358] width 9 height 9
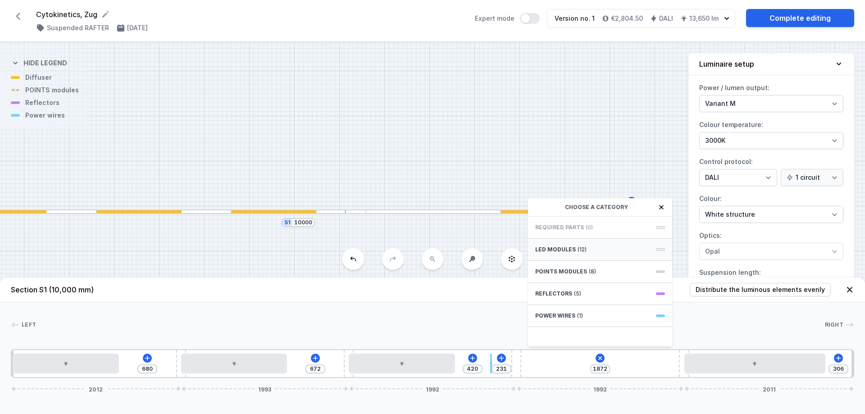
click at [579, 254] on div "LED modules (12)" at bounding box center [600, 250] width 144 height 22
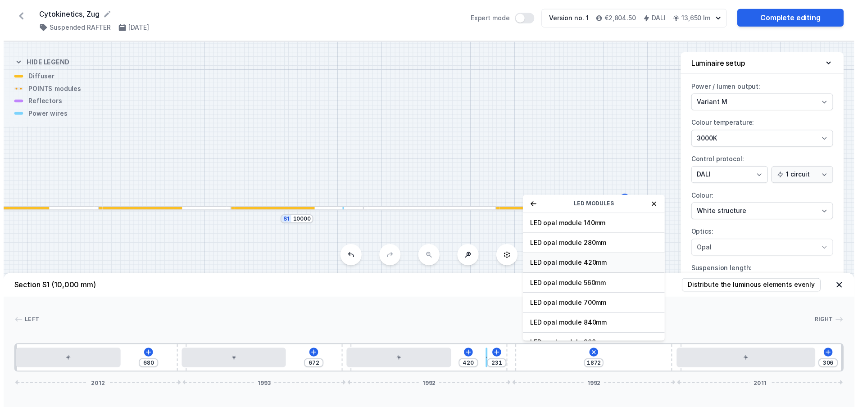
scroll to position [114, 0]
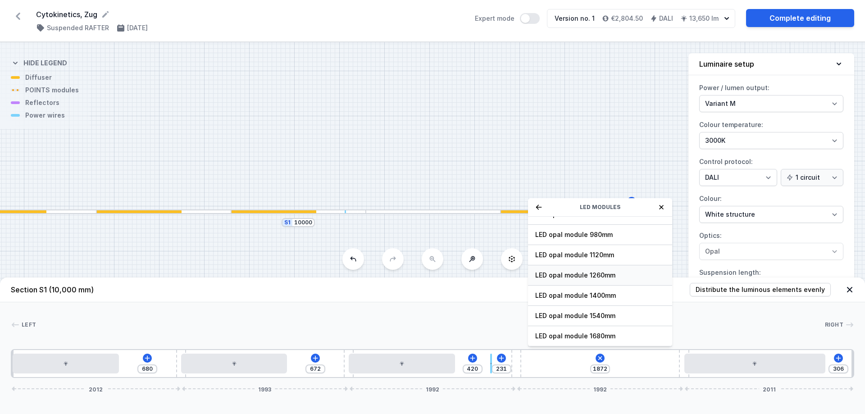
click at [578, 277] on span "LED opal module 1260mm" at bounding box center [600, 275] width 130 height 9
type input "671"
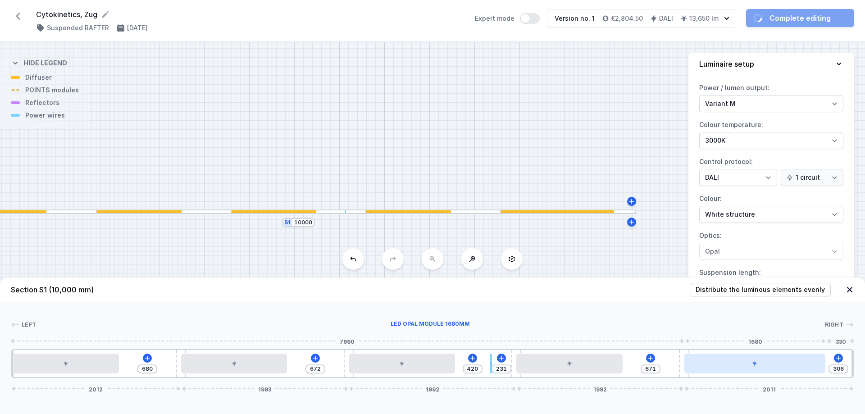
click at [759, 365] on div at bounding box center [754, 364] width 141 height 20
click at [764, 369] on div at bounding box center [754, 364] width 141 height 20
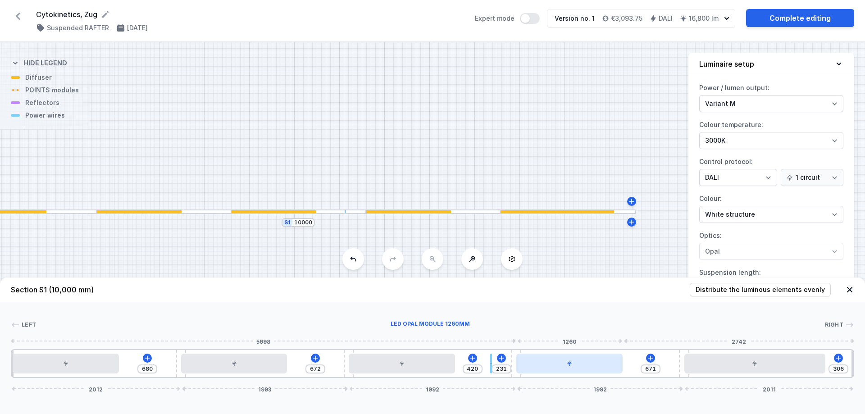
click at [571, 366] on div at bounding box center [569, 364] width 106 height 20
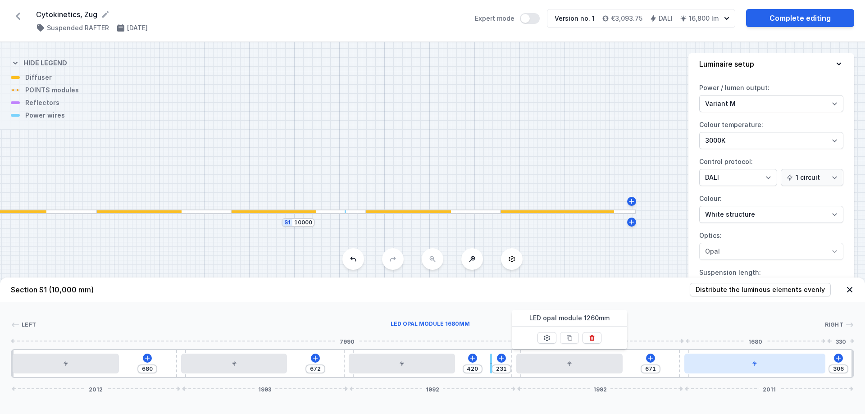
click at [737, 365] on div at bounding box center [754, 364] width 141 height 20
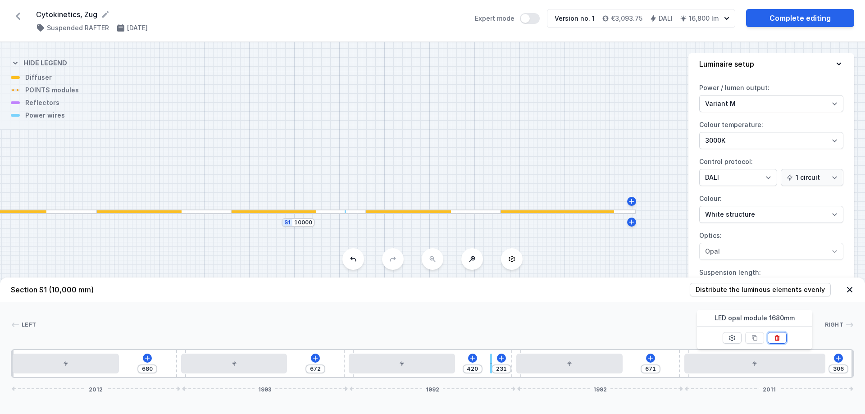
click at [777, 337] on icon at bounding box center [777, 337] width 7 height 7
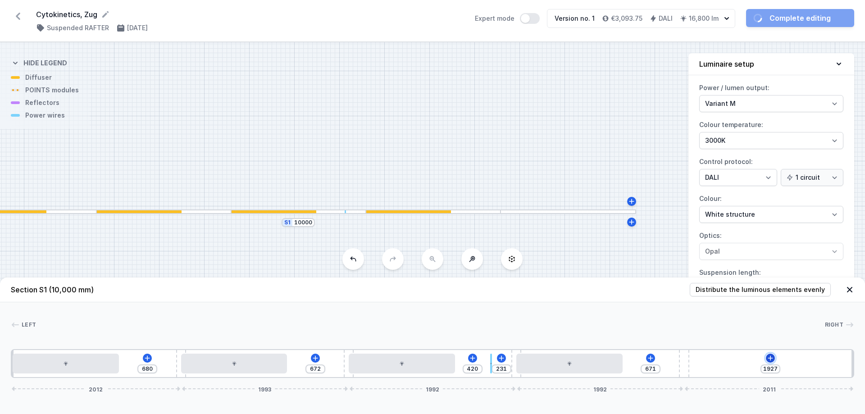
click at [769, 359] on icon at bounding box center [770, 358] width 7 height 7
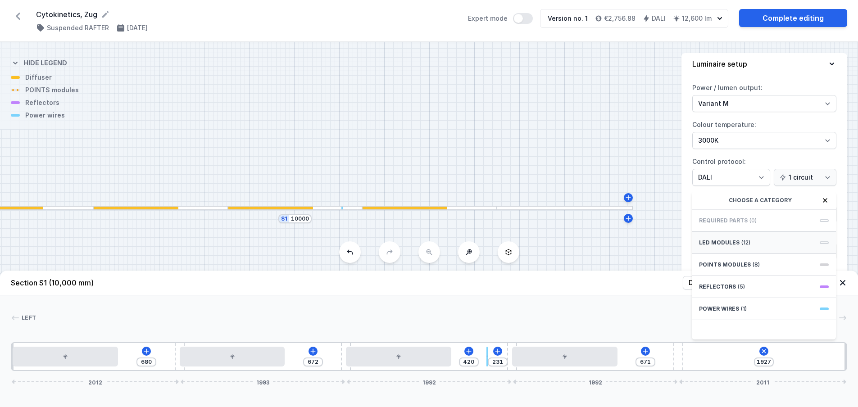
click at [730, 246] on span "LED modules" at bounding box center [719, 242] width 41 height 7
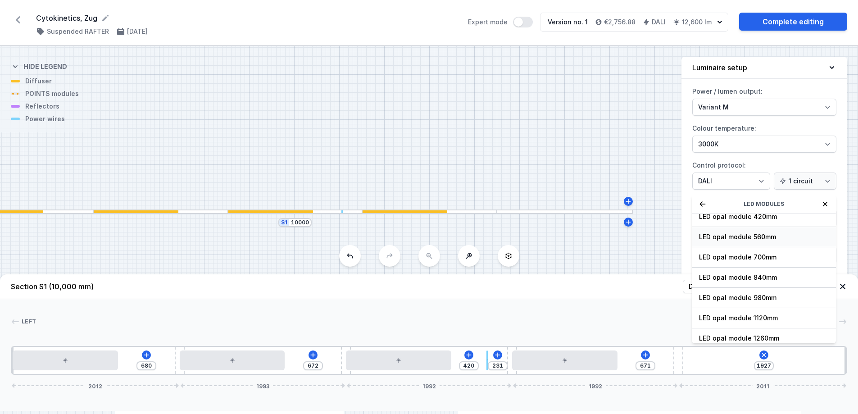
scroll to position [90, 0]
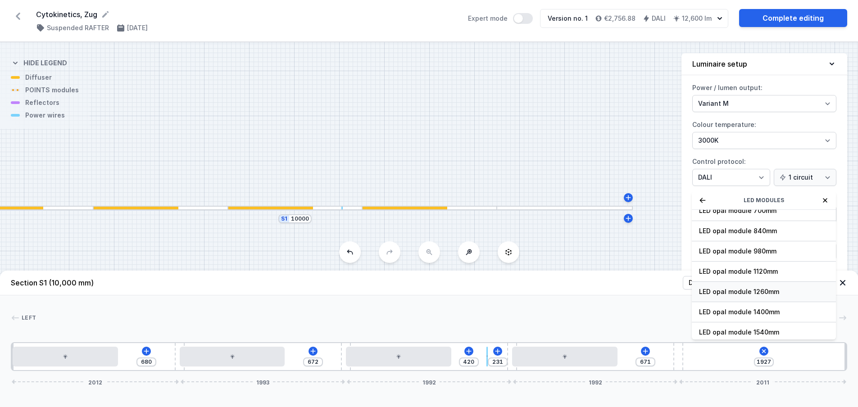
click at [732, 296] on span "LED opal module 1260mm" at bounding box center [764, 291] width 130 height 9
type input "726"
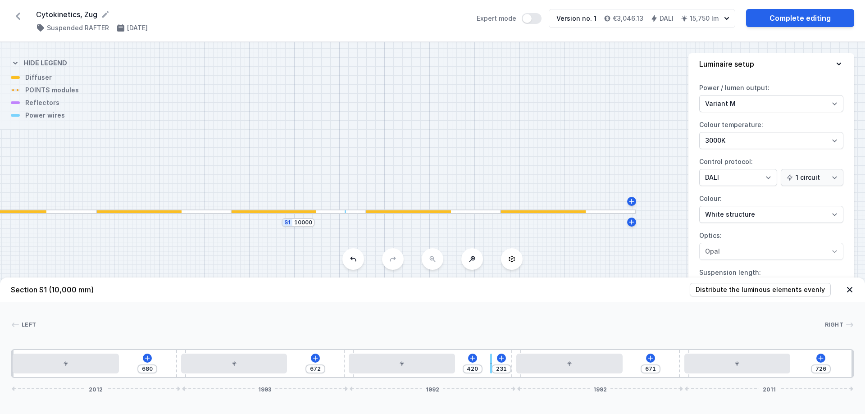
click at [20, 13] on icon at bounding box center [18, 16] width 5 height 7
